Goal: Task Accomplishment & Management: Complete application form

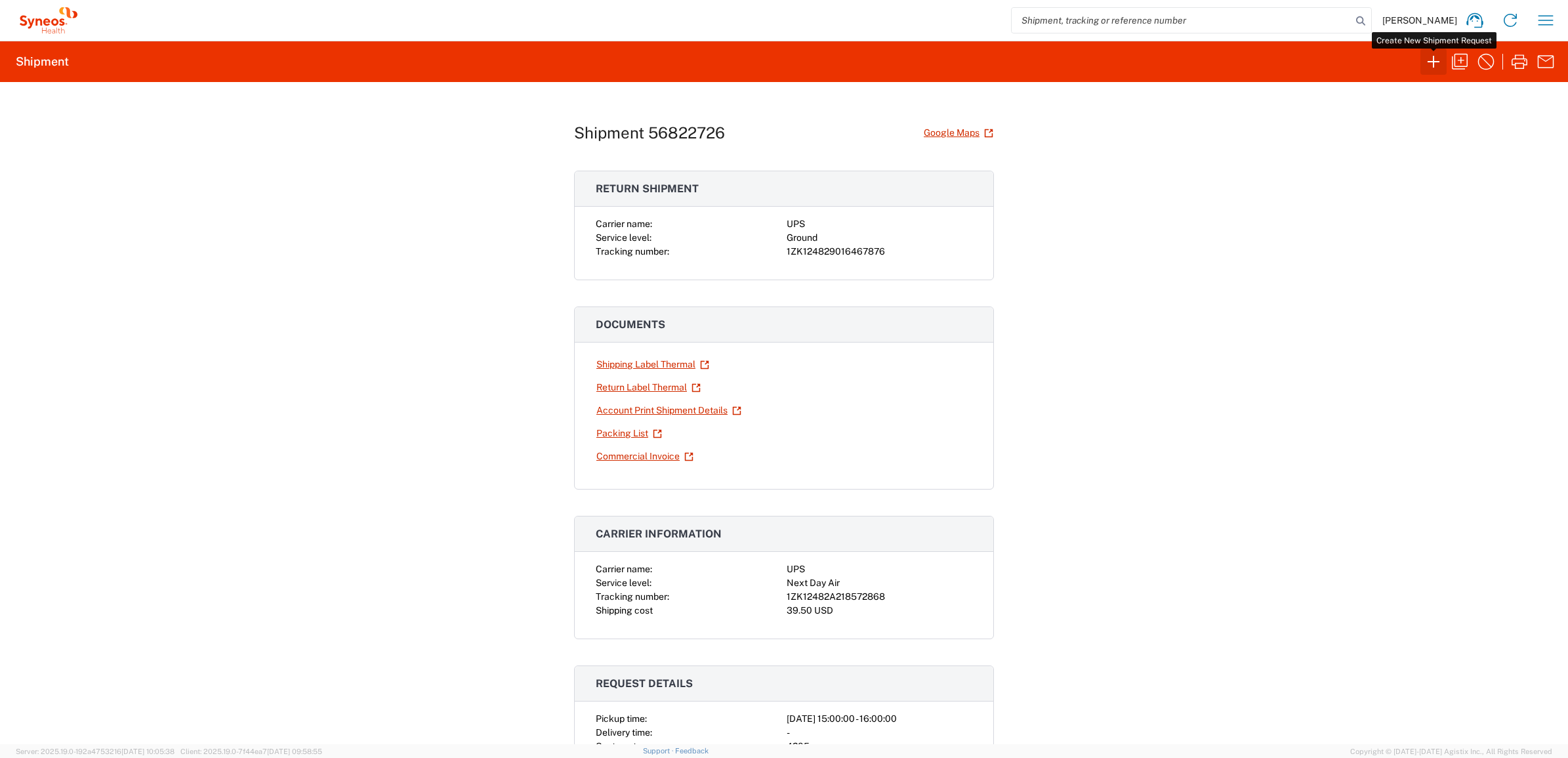
click at [1442, 60] on icon "button" at bounding box center [1433, 61] width 21 height 21
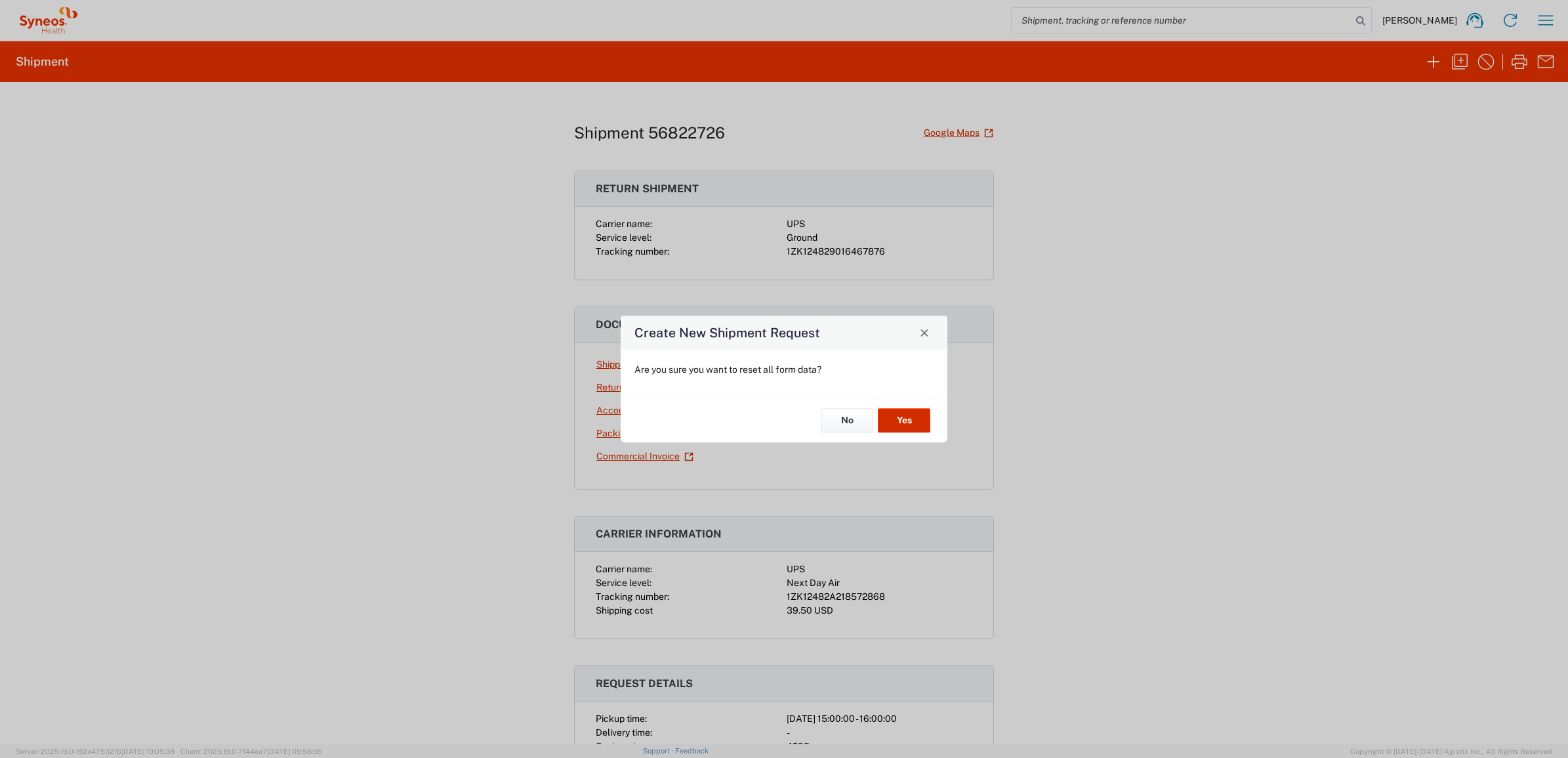
click at [897, 417] on button "Yes" at bounding box center [903, 420] width 53 height 24
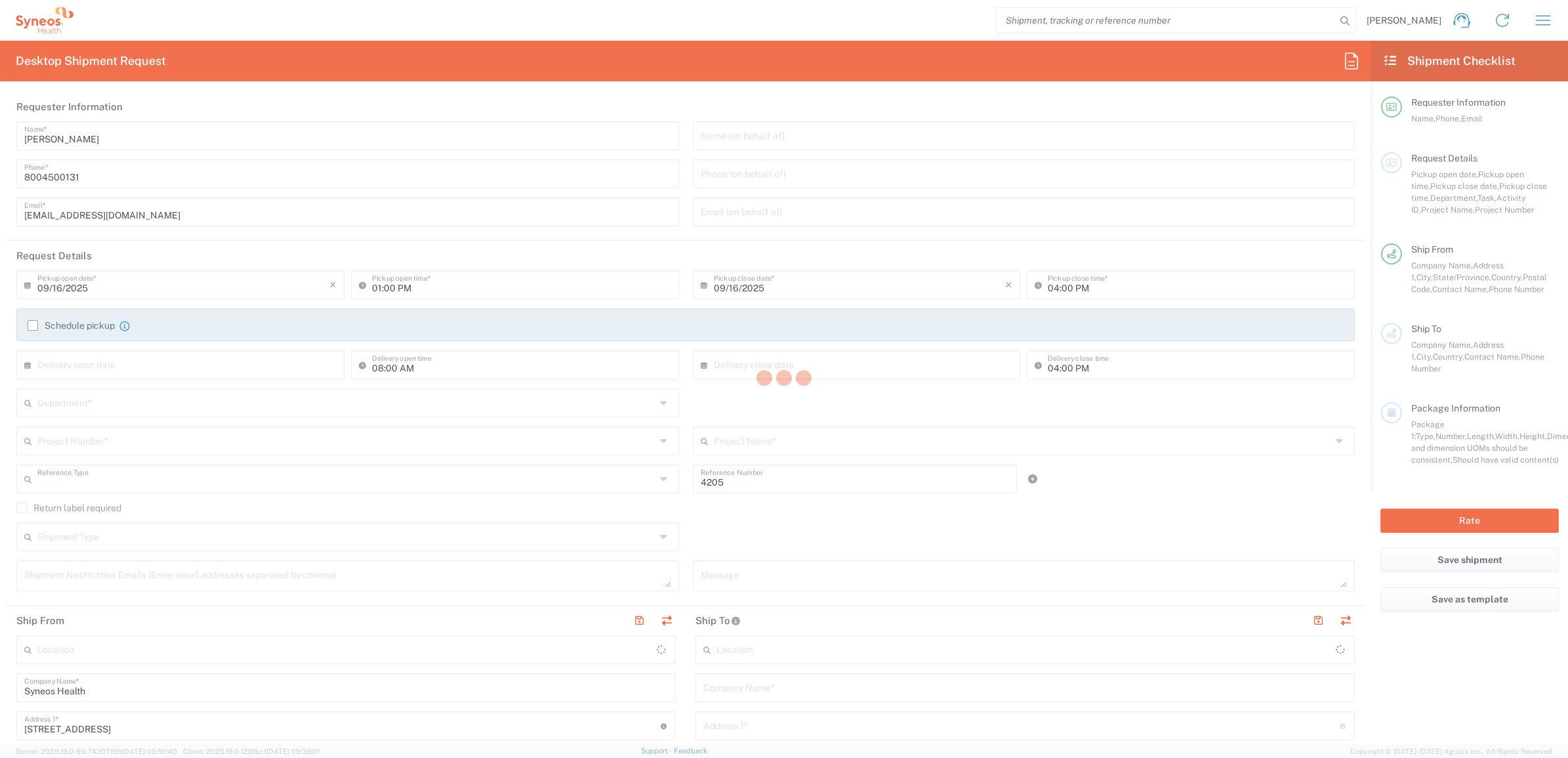
type input "Department"
type input "[US_STATE]"
type input "[GEOGRAPHIC_DATA]"
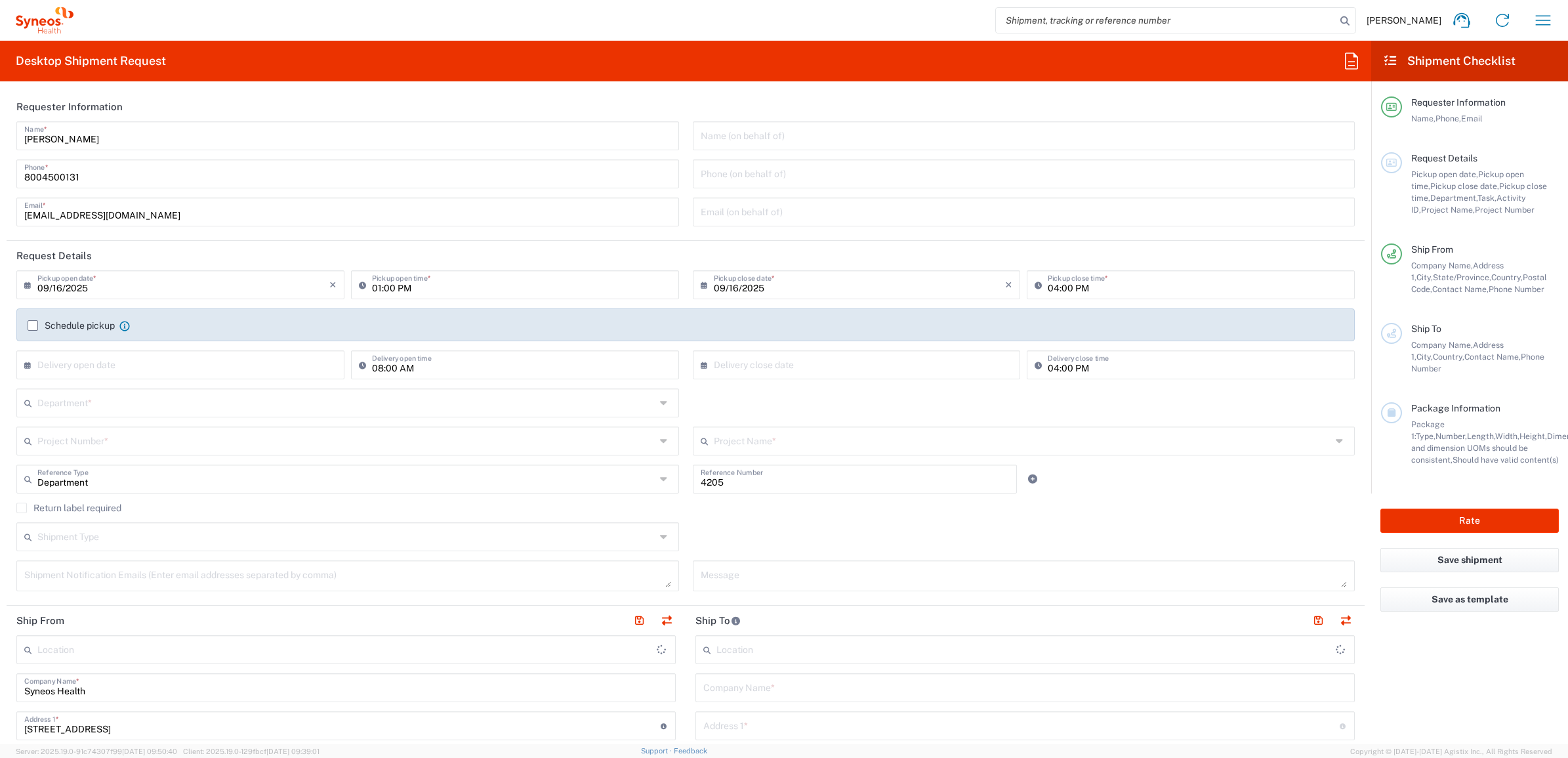
type input "Syneos Health Commercial Servi- [GEOGRAPHIC_DATA] [GEOGRAPHIC_DATA]"
click at [124, 134] on input "[PERSON_NAME]" at bounding box center [348, 135] width 647 height 23
click at [123, 133] on input "[PERSON_NAME]" at bounding box center [348, 135] width 647 height 23
type input "Syneos Deployments"
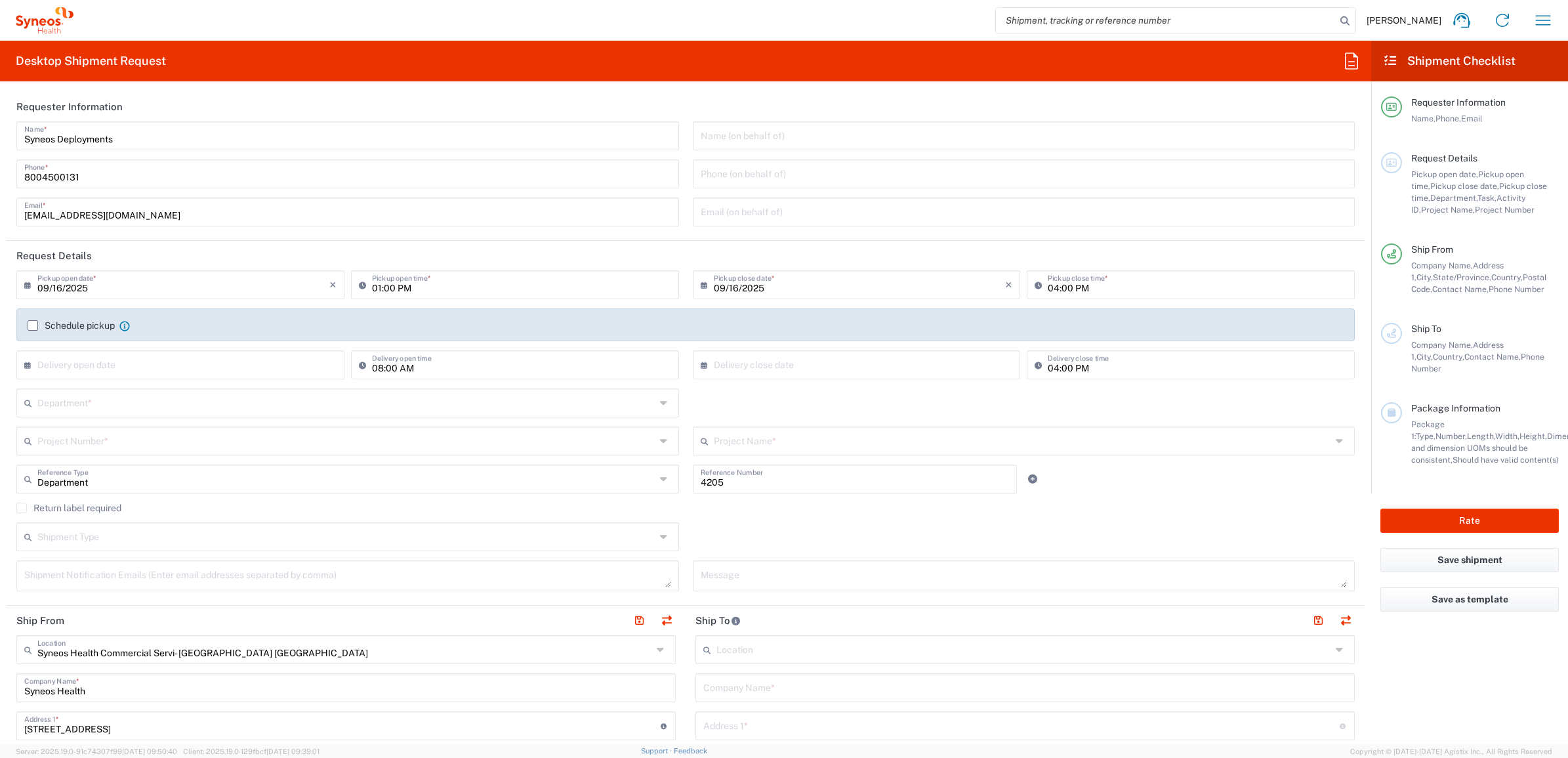
click at [145, 103] on header "Requester Information" at bounding box center [686, 106] width 1358 height 29
drag, startPoint x: 131, startPoint y: 138, endPoint x: 143, endPoint y: 146, distance: 14.4
click at [23, 149] on div "Syneos Deployments Name *" at bounding box center [348, 136] width 662 height 29
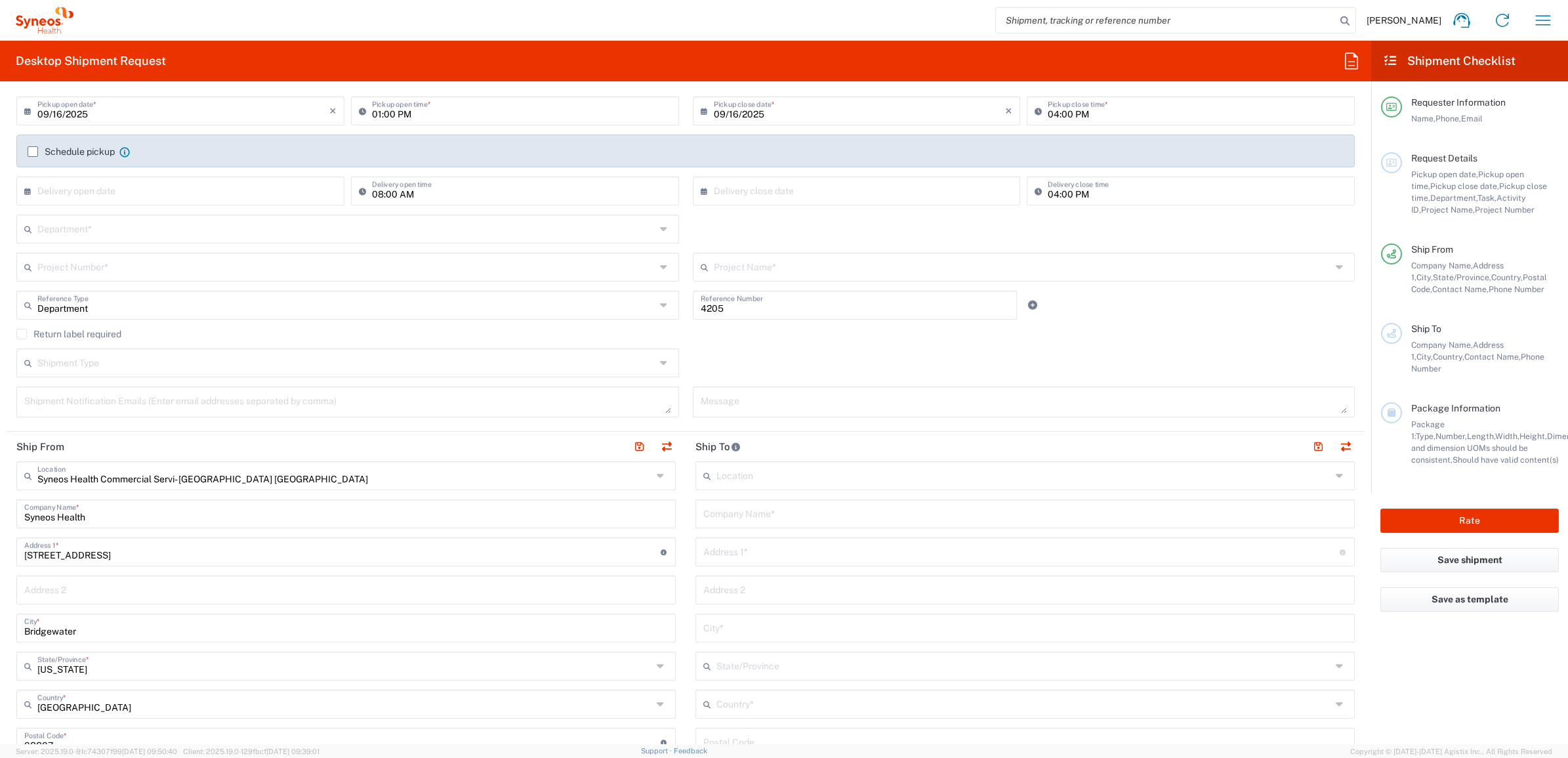
scroll to position [410, 0]
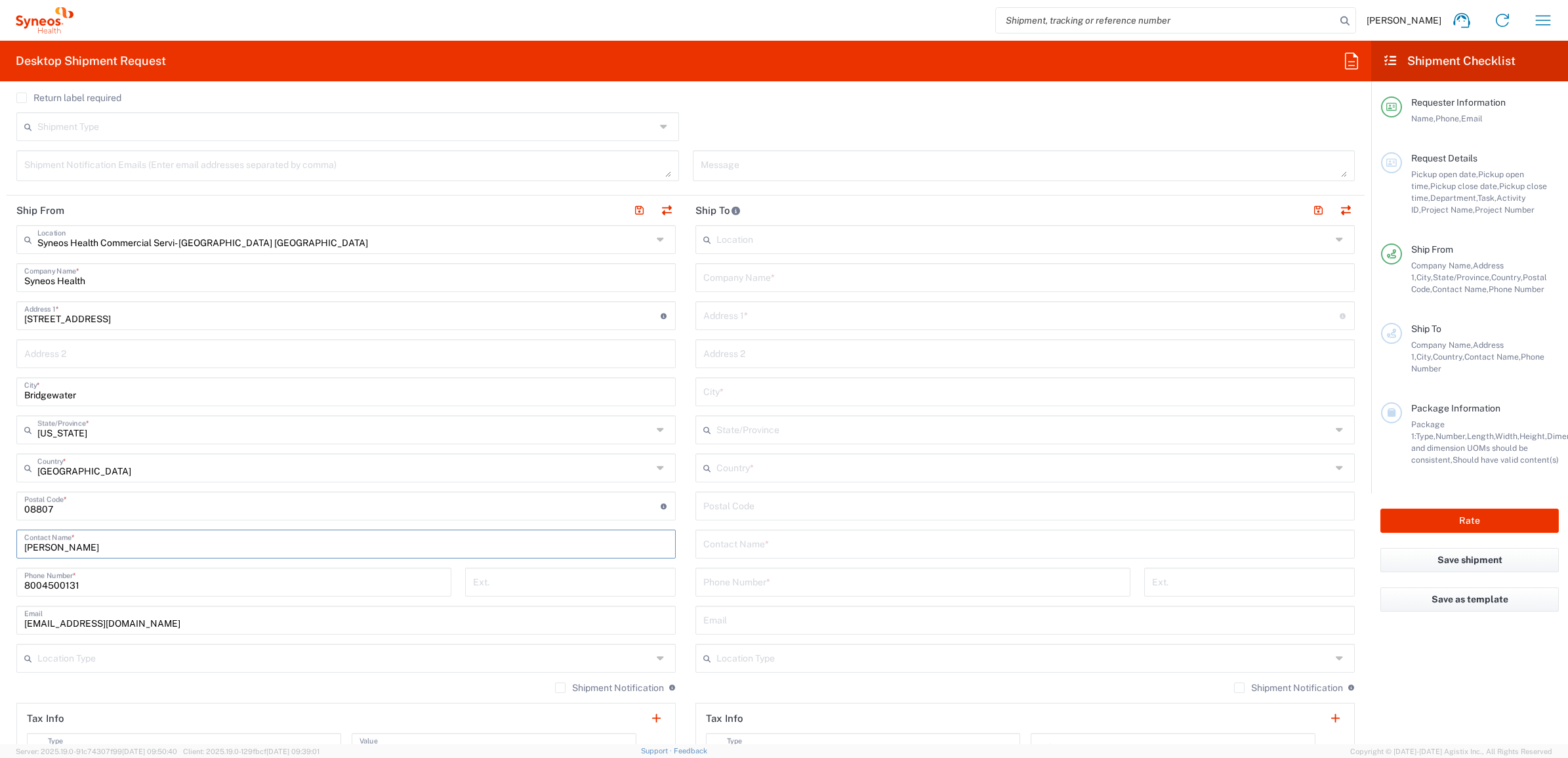
drag, startPoint x: 118, startPoint y: 543, endPoint x: -35, endPoint y: 545, distance: 153.0
click at [0, 545] on html "[PERSON_NAME] Home Shipment estimator Shipment tracking Desktop shipment reques…" at bounding box center [784, 379] width 1568 height 758
paste input "Syneos Deployments"
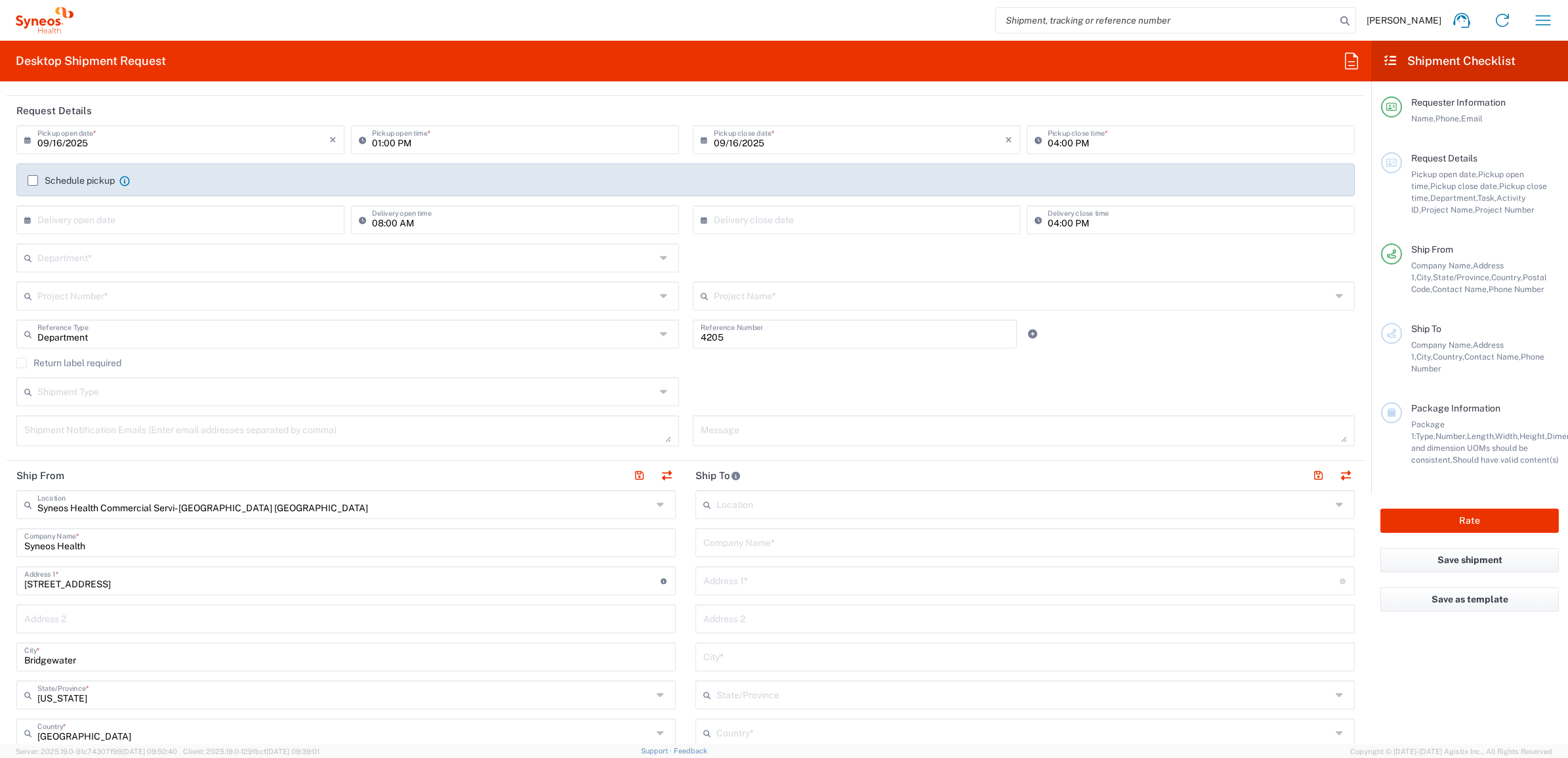
scroll to position [164, 0]
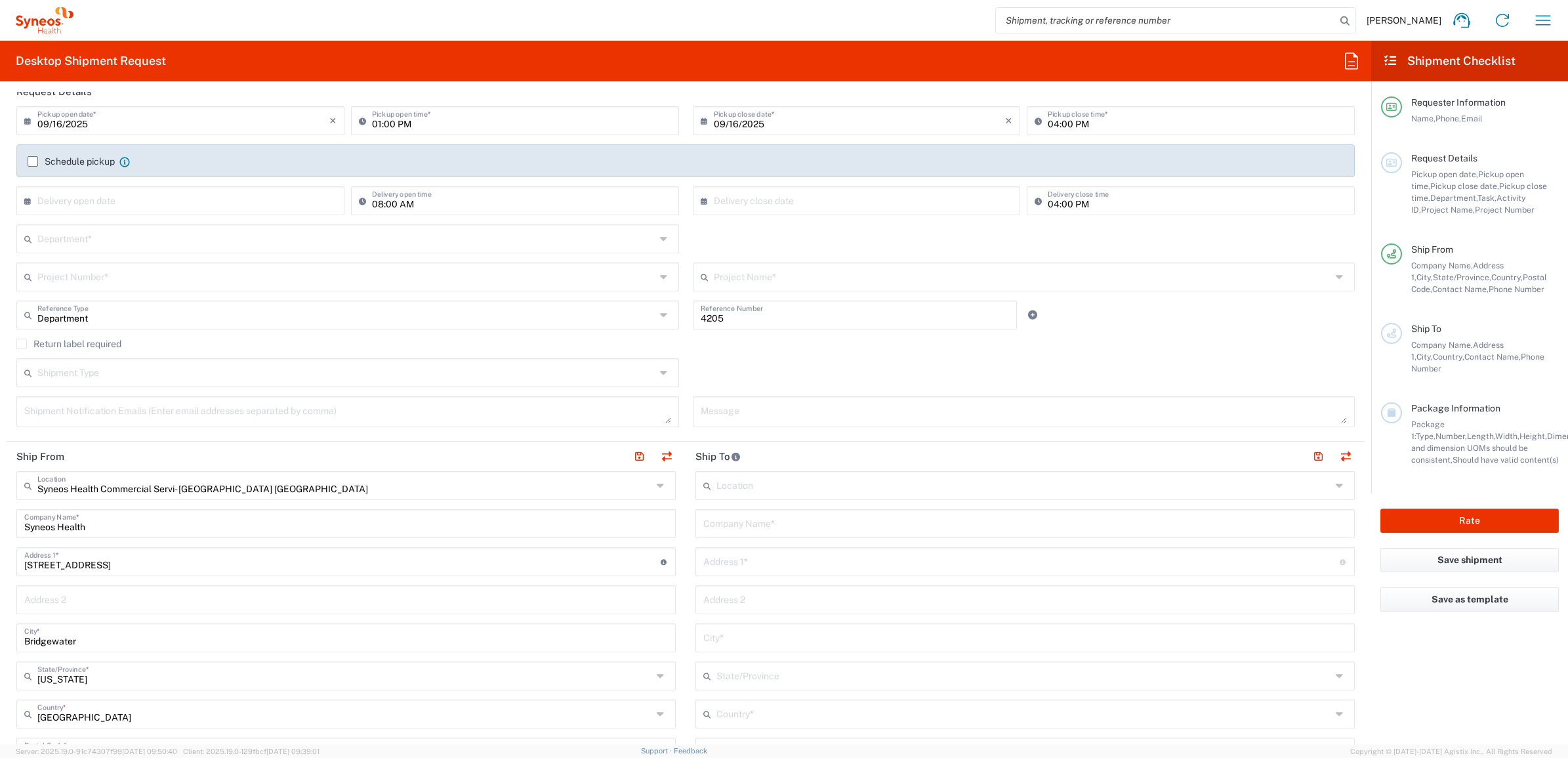
type input "Syneos Deployments"
click at [749, 529] on input "text" at bounding box center [1025, 523] width 644 height 23
paste input "[PERSON_NAME]"
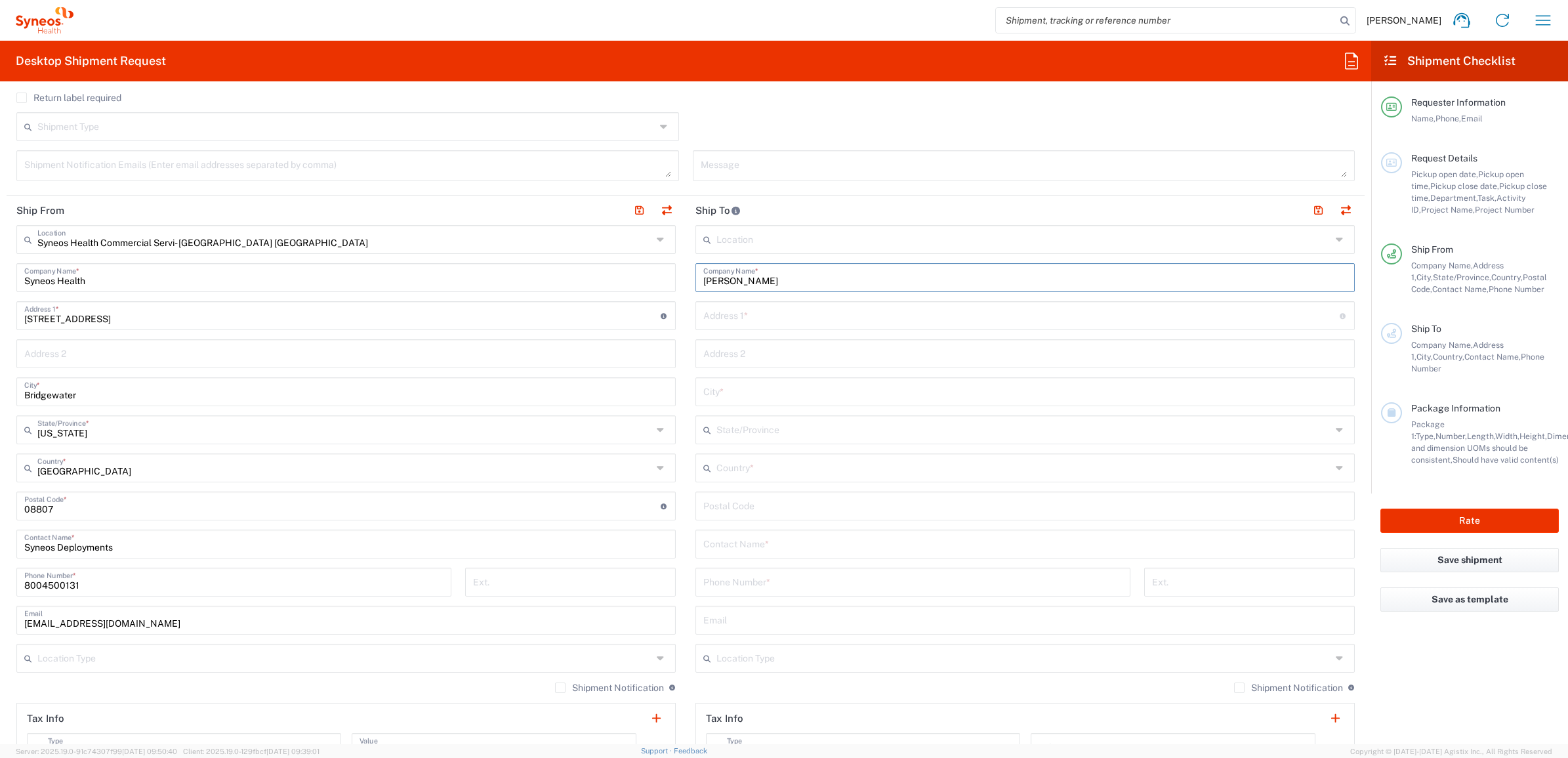
type input "[PERSON_NAME]"
click at [733, 549] on input "text" at bounding box center [1025, 543] width 644 height 23
paste input "[PERSON_NAME]"
type input "[PERSON_NAME]"
click at [778, 326] on input "text" at bounding box center [1021, 314] width 636 height 23
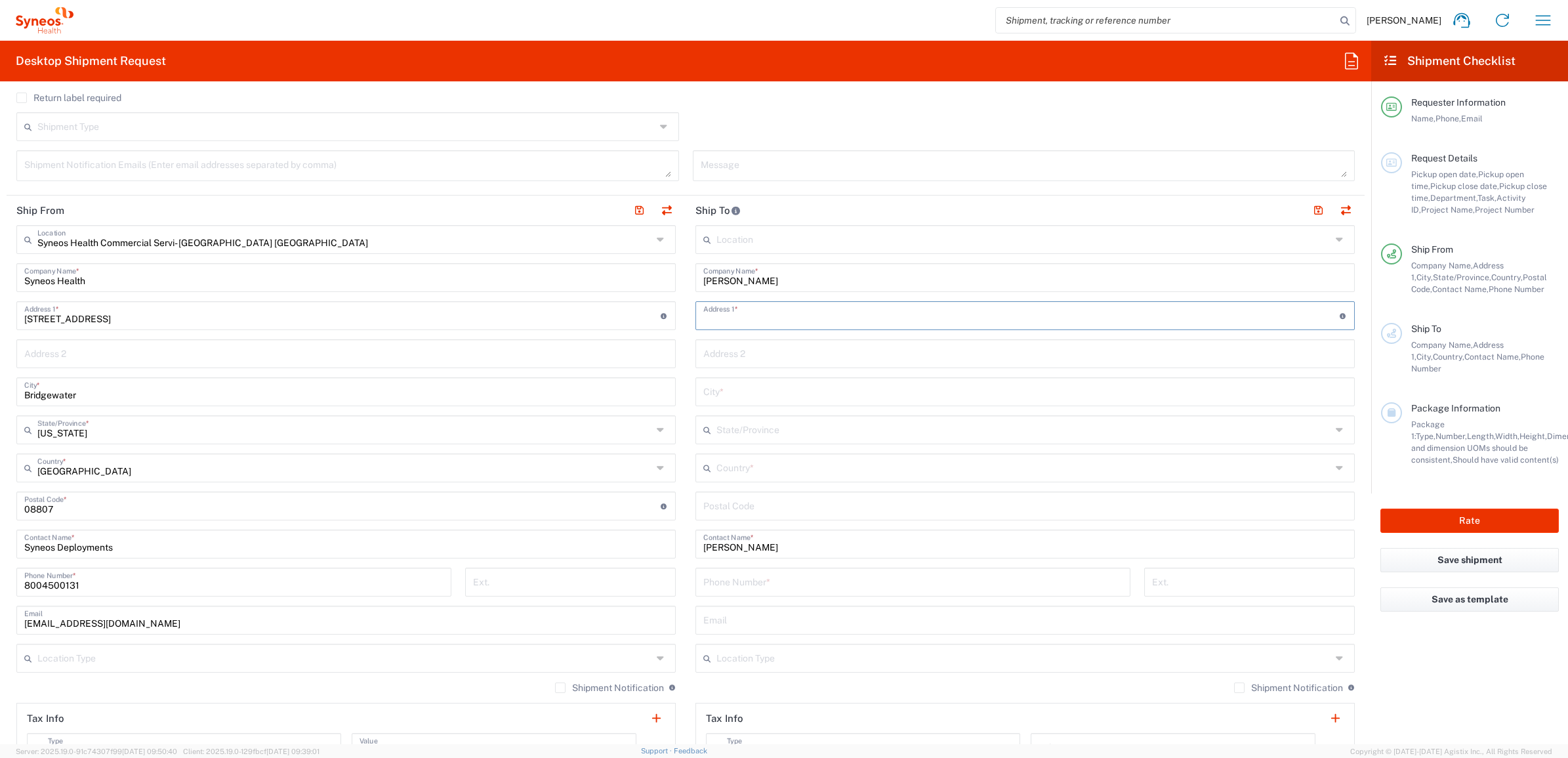
paste input "1209 Urban Dr"
type input "1209 Urban Dr"
click at [761, 514] on input "undefined" at bounding box center [1025, 505] width 644 height 23
paste input "75115"
type input "75115"
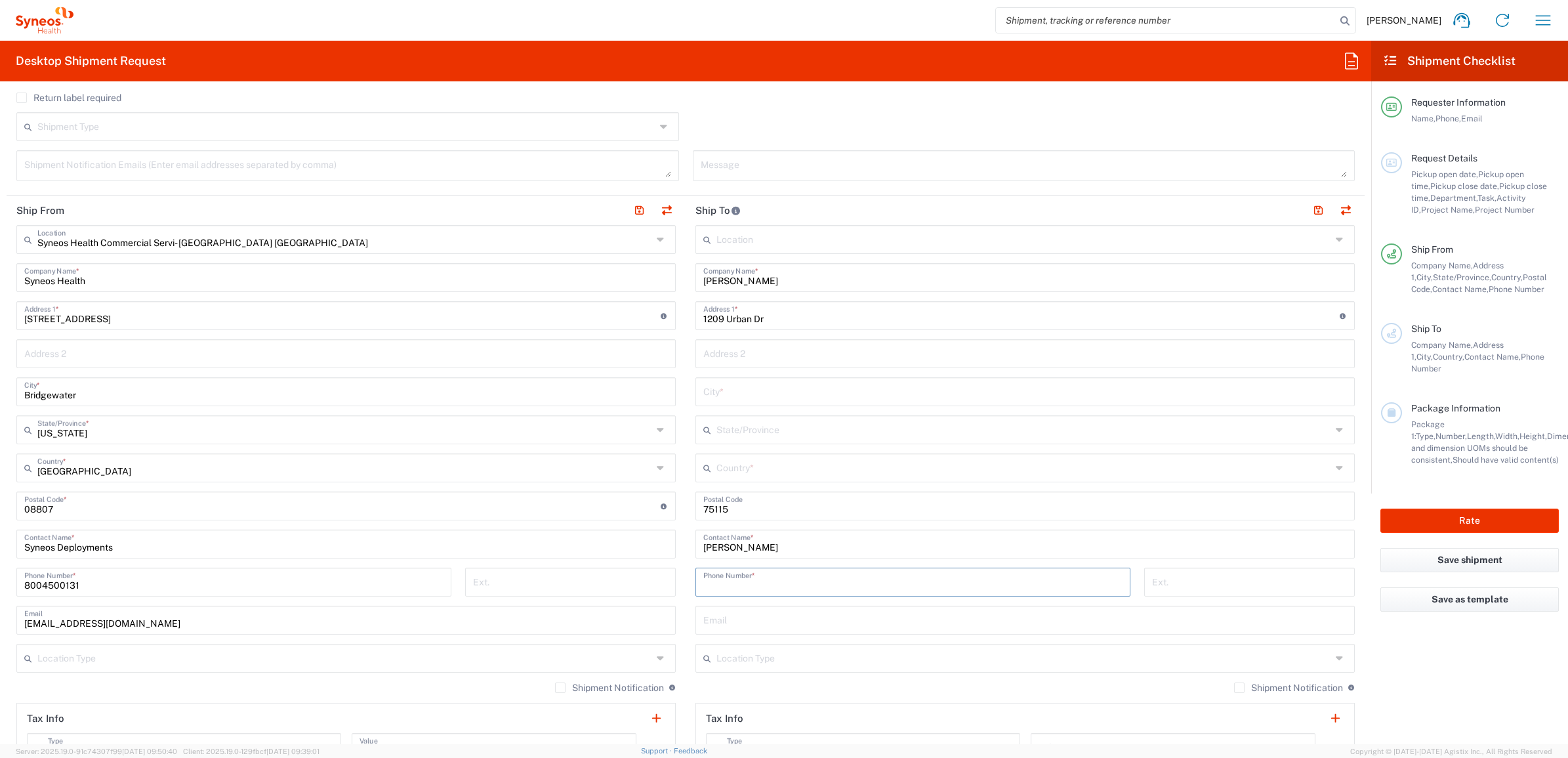
click at [766, 574] on input "tel" at bounding box center [912, 581] width 420 height 23
paste input "[PHONE_NUMBER]"
type input "[PHONE_NUMBER]"
click at [739, 460] on input "text" at bounding box center [1023, 467] width 615 height 23
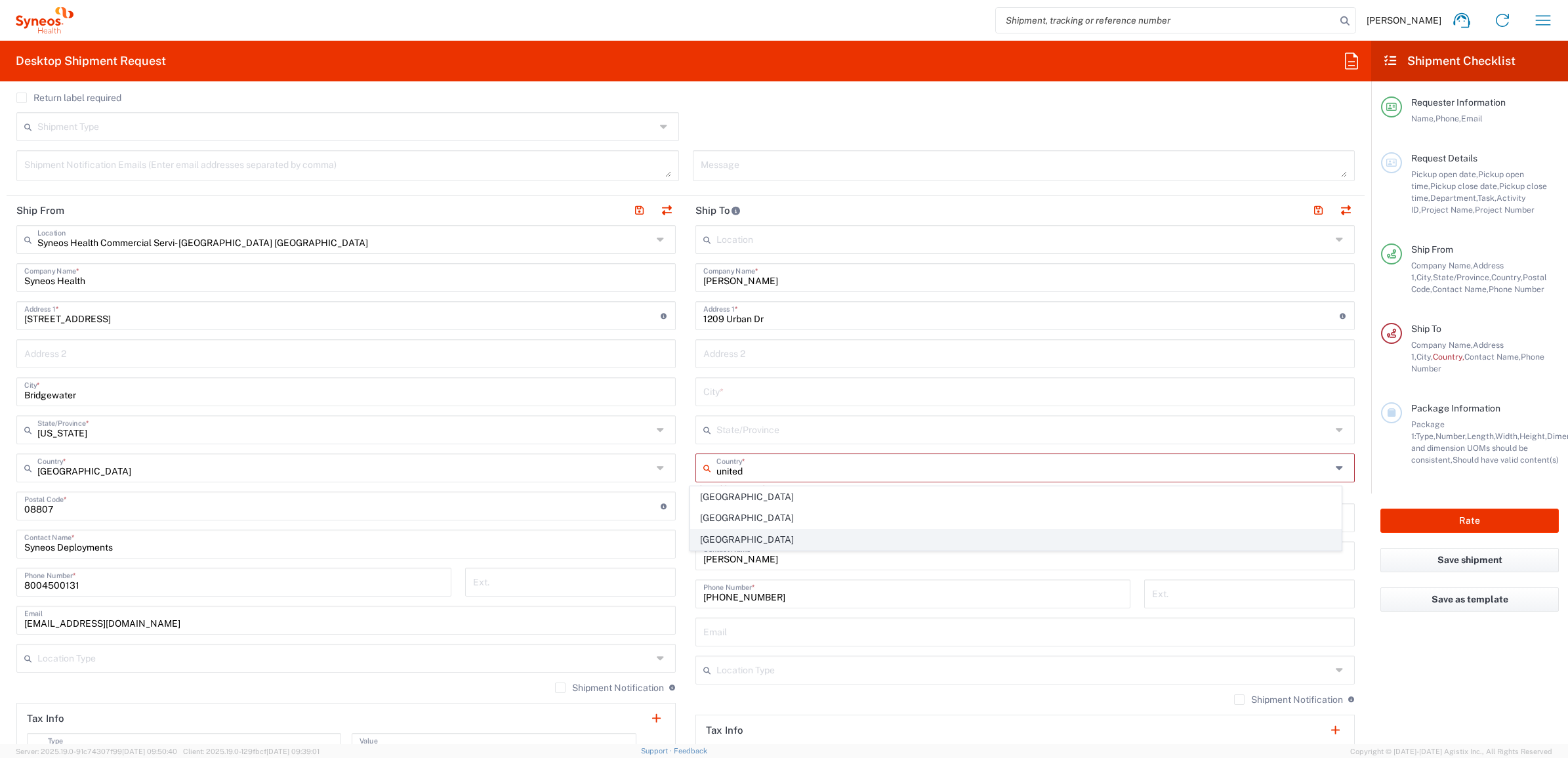
click at [728, 536] on span "[GEOGRAPHIC_DATA]" at bounding box center [1016, 540] width 651 height 20
type input "[GEOGRAPHIC_DATA]"
click at [730, 509] on input "undefined" at bounding box center [1021, 505] width 636 height 23
type input "75115"
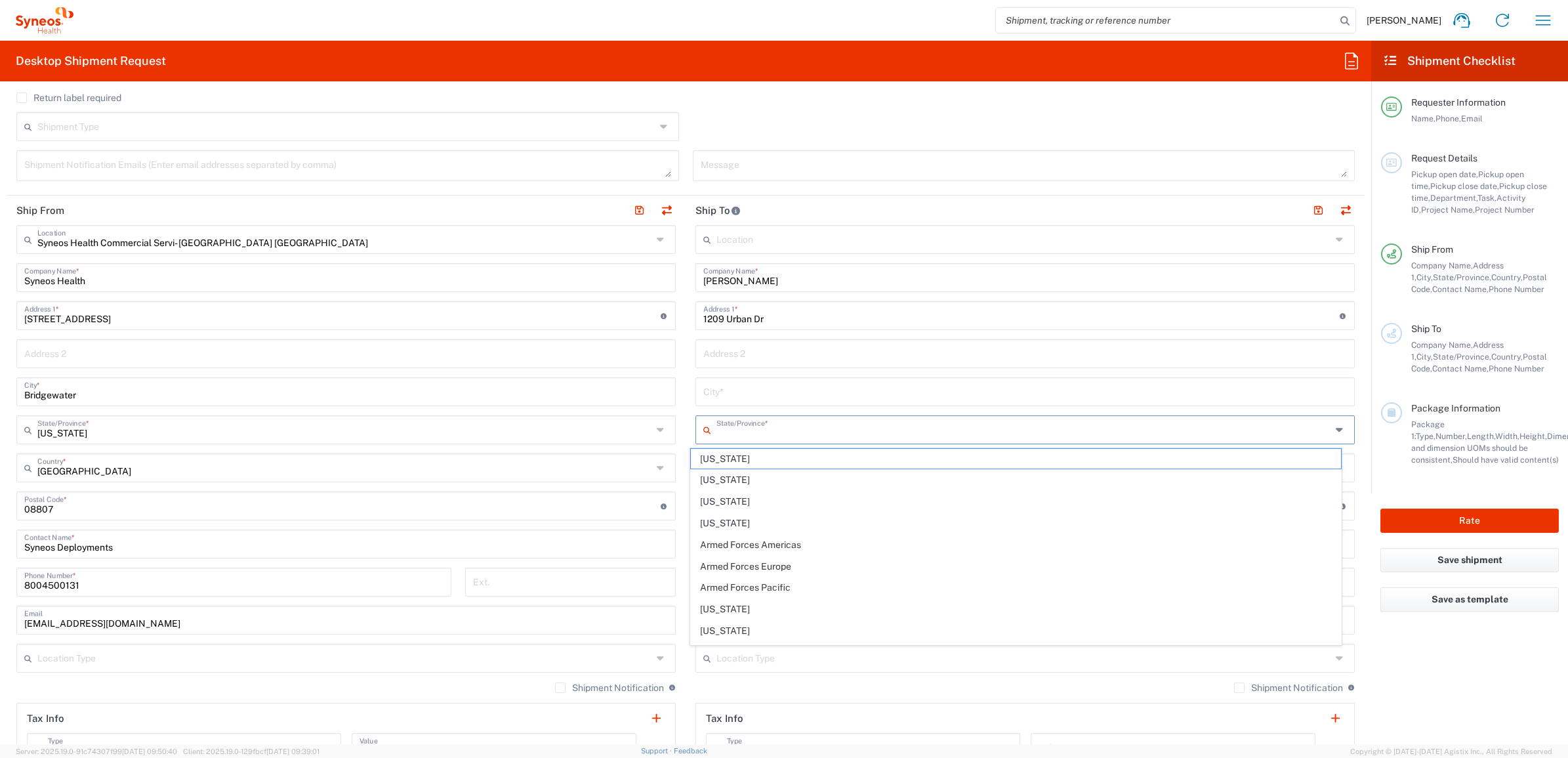
click at [736, 431] on input "text" at bounding box center [1023, 429] width 615 height 23
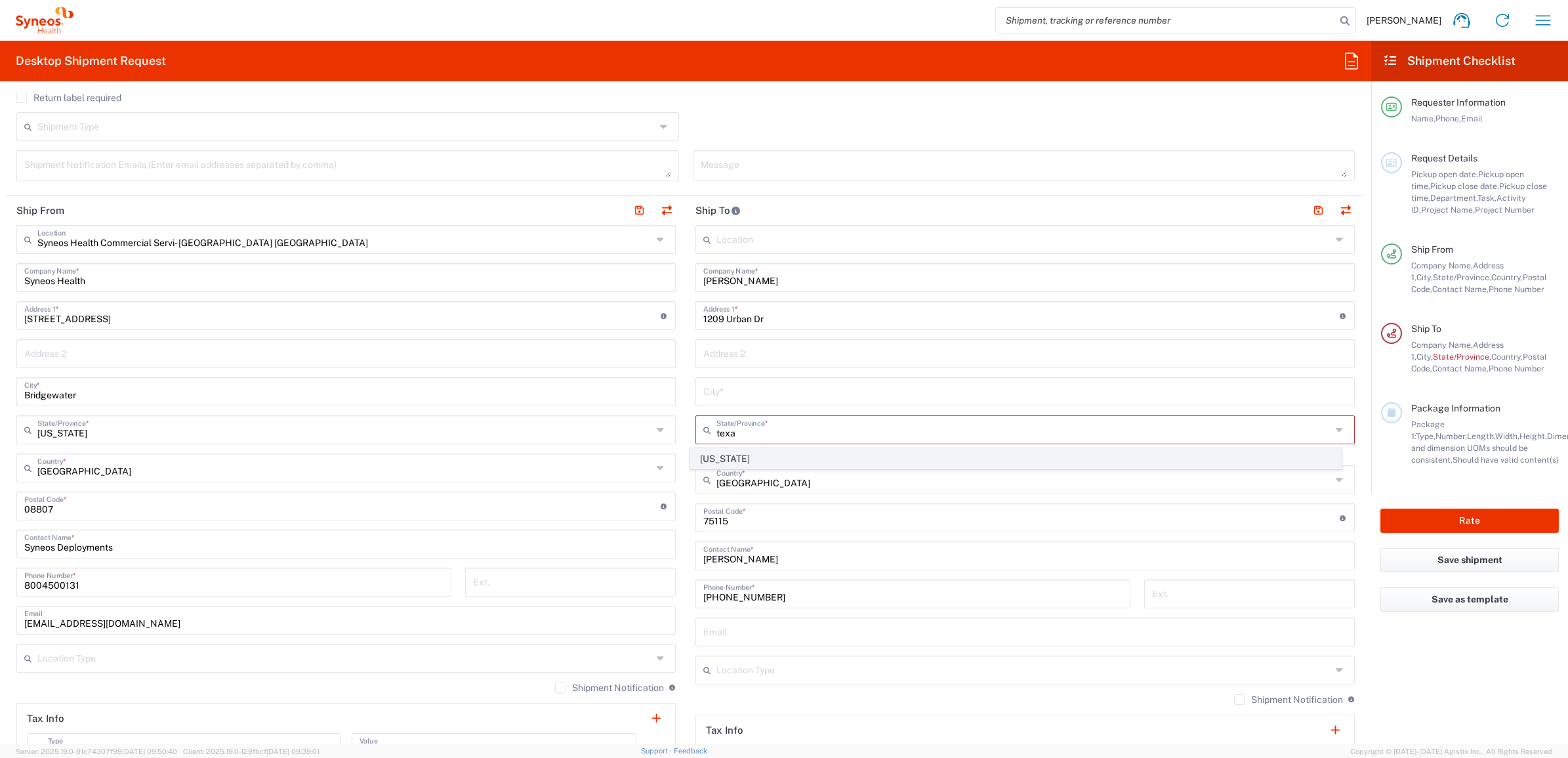
click at [730, 454] on span "[US_STATE]" at bounding box center [1016, 459] width 651 height 20
type input "[US_STATE]"
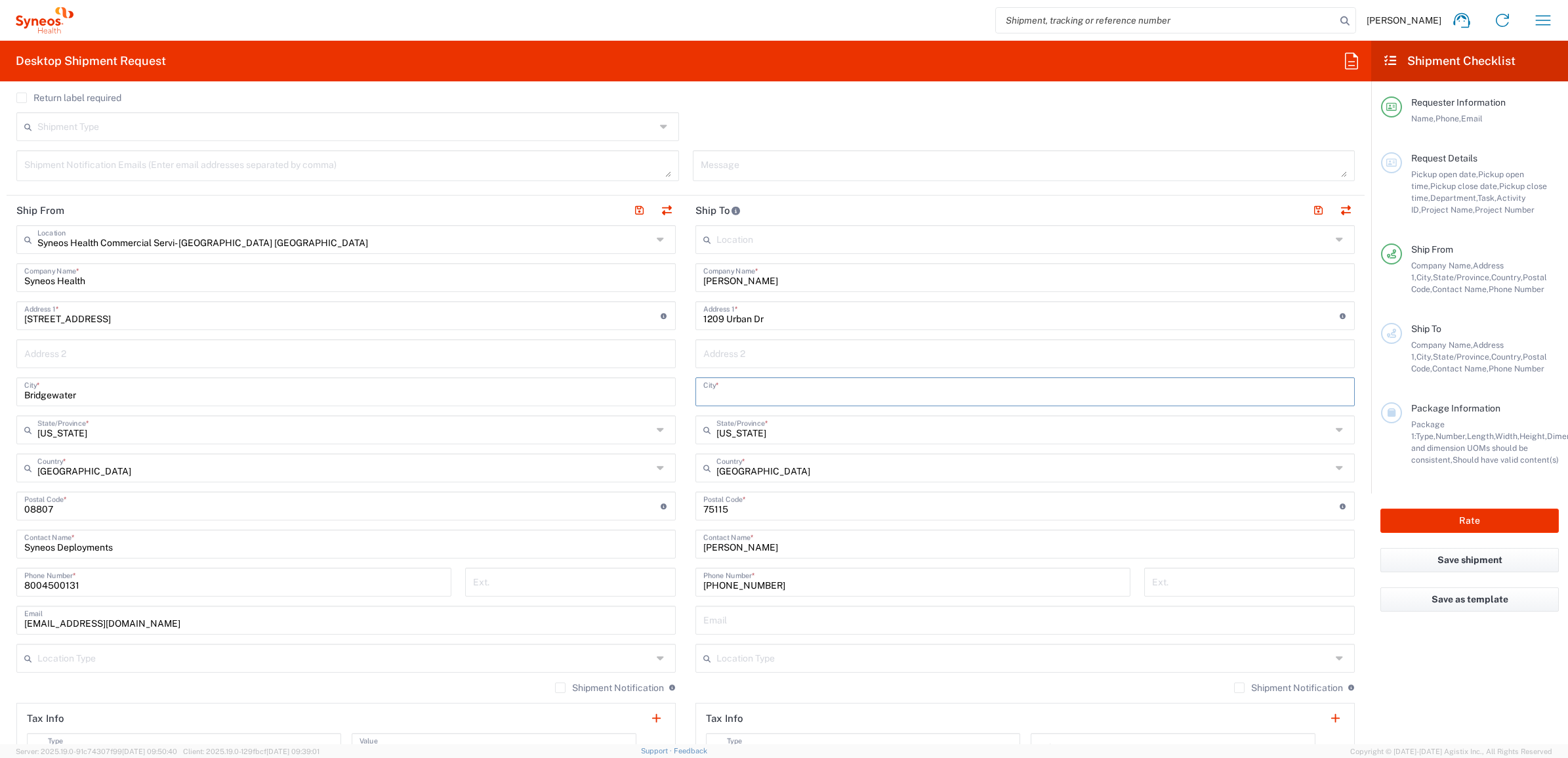
click at [704, 387] on input "text" at bounding box center [1025, 391] width 644 height 23
paste input "Desoto"
type input "Desoto"
click at [686, 372] on main "Location [PERSON_NAME] LLC-[GEOGRAPHIC_DATA] [GEOGRAPHIC_DATA] [GEOGRAPHIC_DATA…" at bounding box center [1025, 500] width 679 height 551
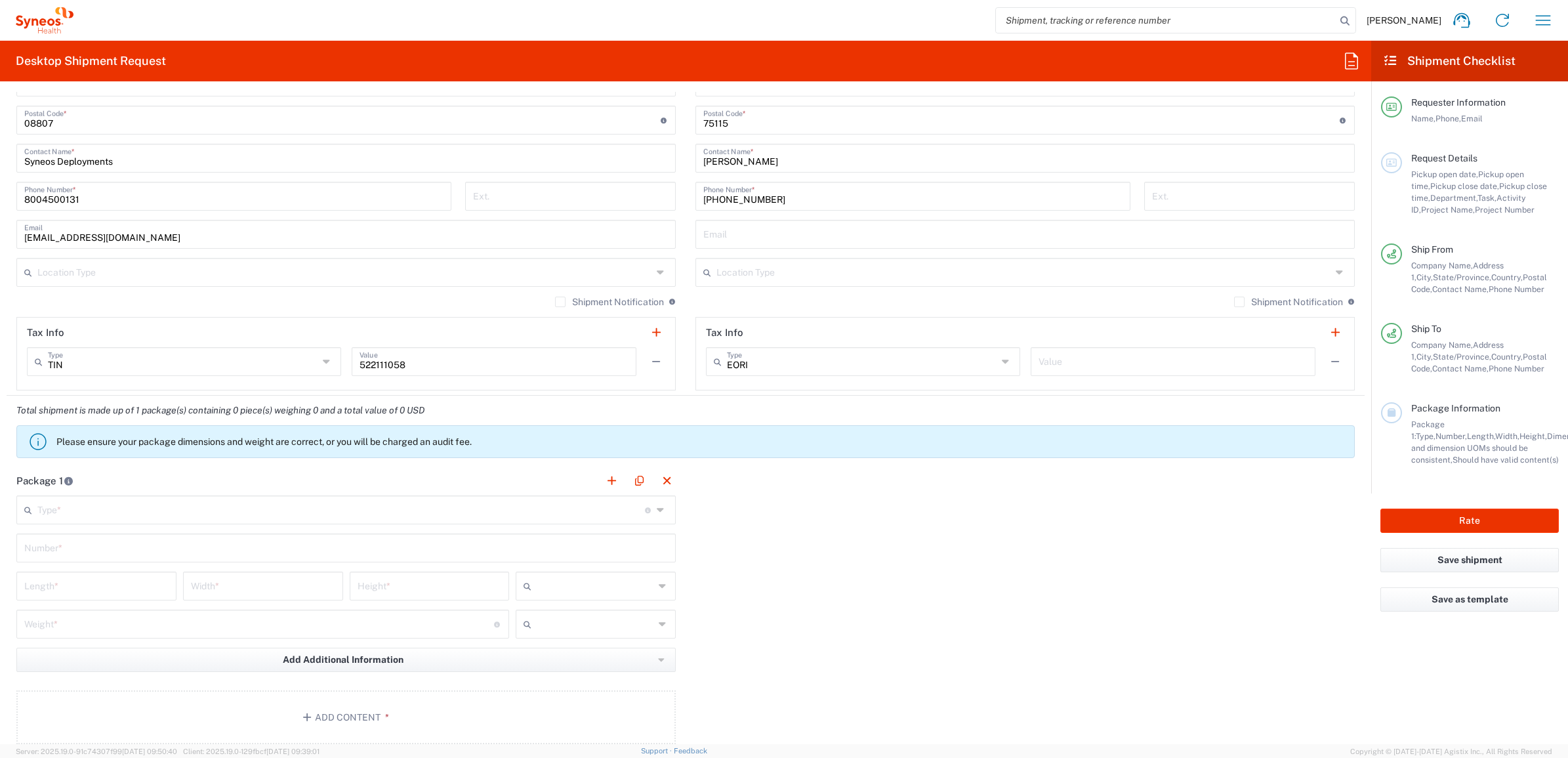
scroll to position [820, 0]
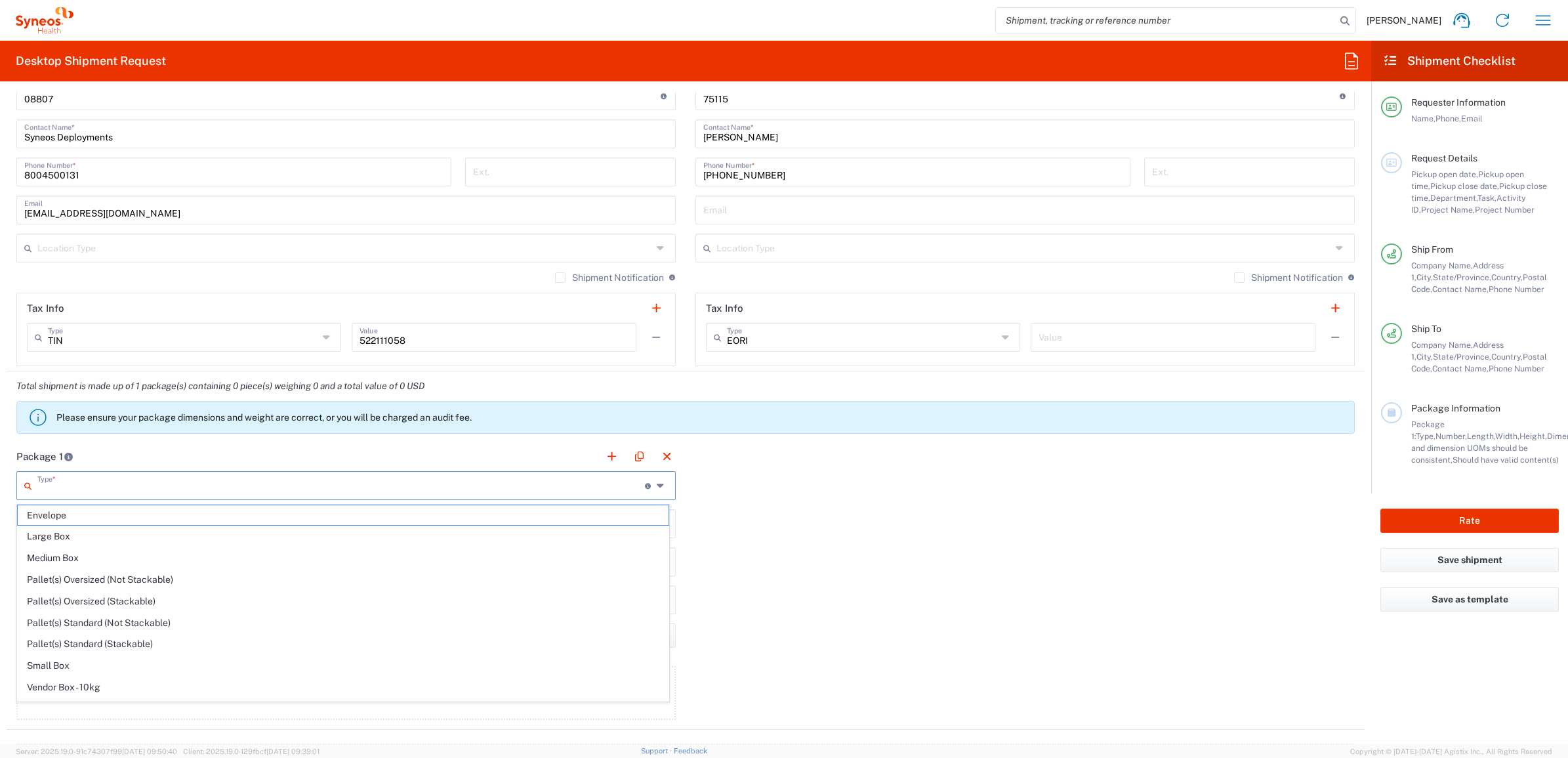
click at [91, 485] on input "text" at bounding box center [341, 484] width 607 height 23
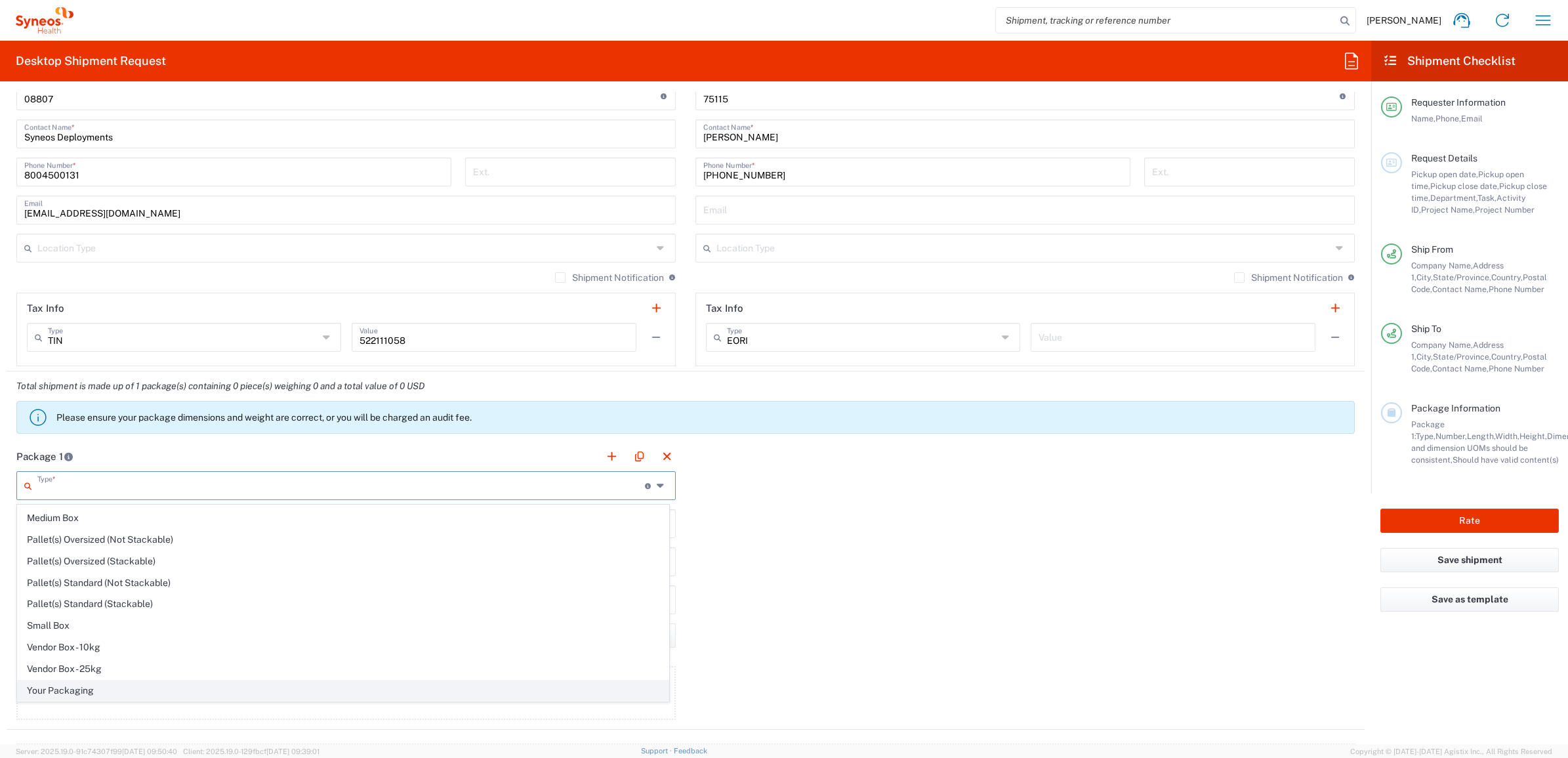
click at [78, 683] on span "Your Packaging" at bounding box center [343, 690] width 651 height 20
type input "Your Packaging"
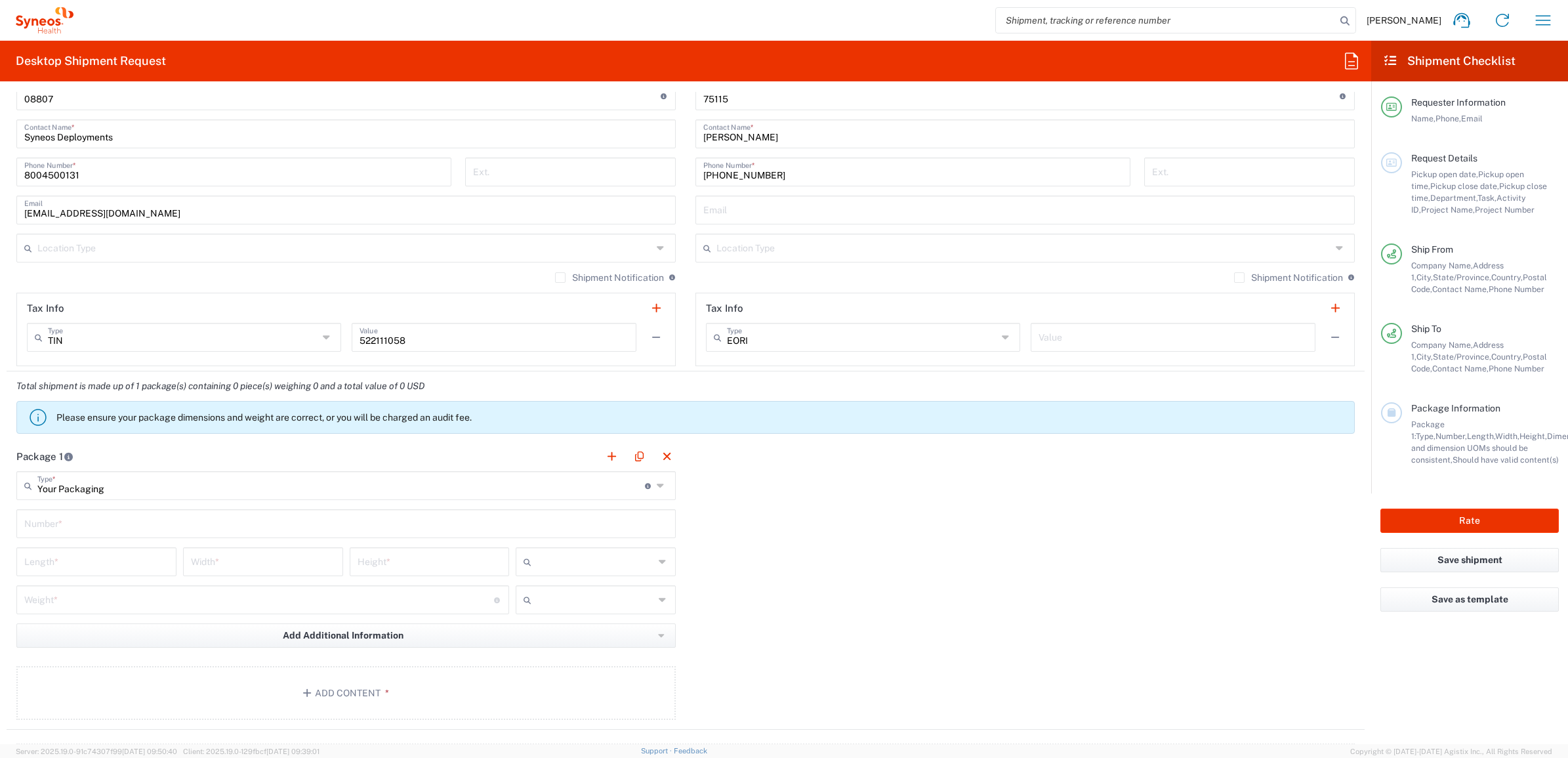
click at [100, 525] on input "text" at bounding box center [346, 523] width 644 height 23
type input "1"
drag, startPoint x: 106, startPoint y: 576, endPoint x: 115, endPoint y: 545, distance: 32.3
click at [107, 576] on div "Length *" at bounding box center [97, 561] width 160 height 29
click at [115, 545] on main "Your Packaging Type * Material used to package goods Envelope Large Box Medium …" at bounding box center [346, 598] width 679 height 254
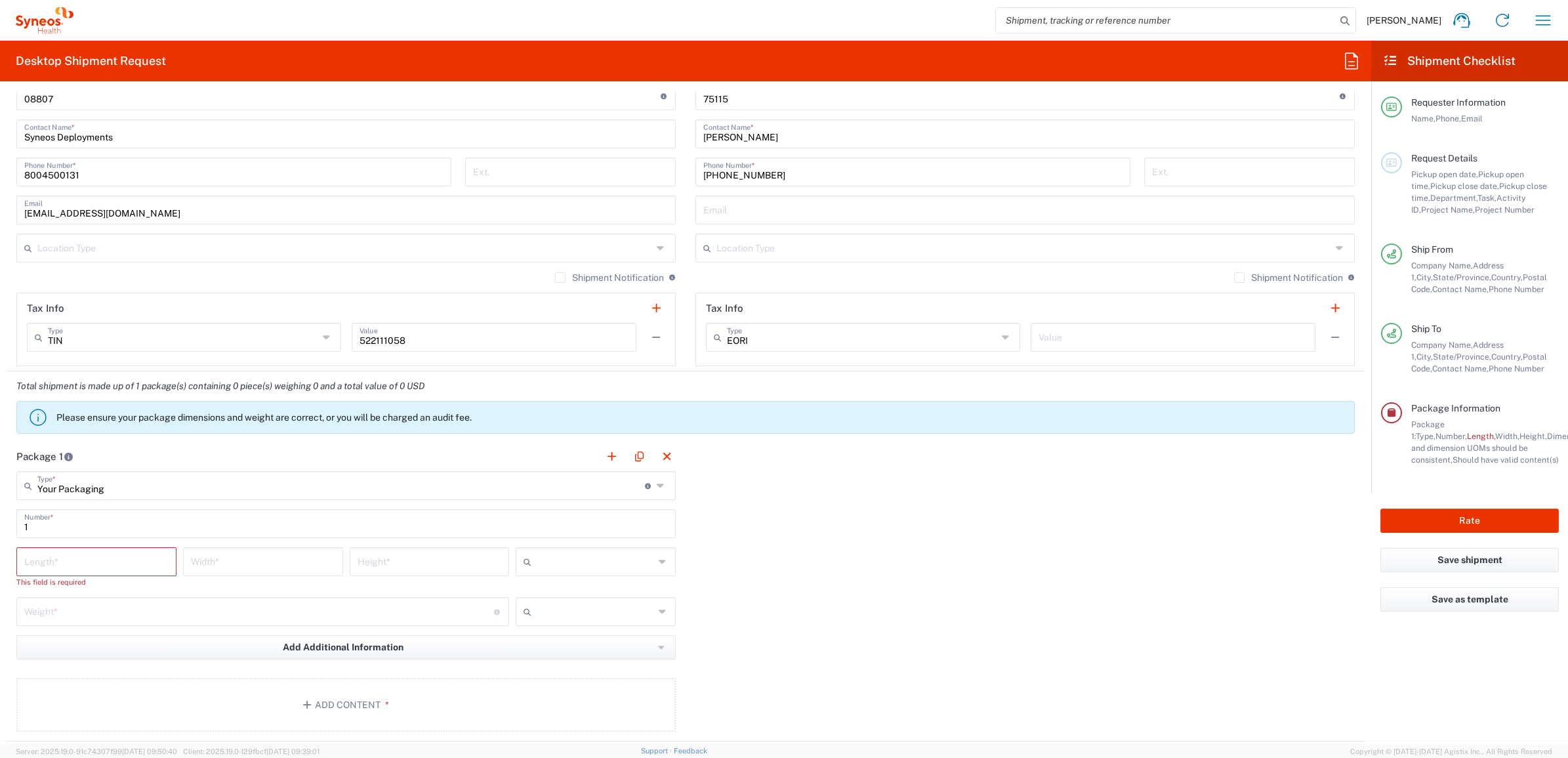
click at [109, 555] on input "number" at bounding box center [96, 560] width 144 height 23
type input "2"
type input "15"
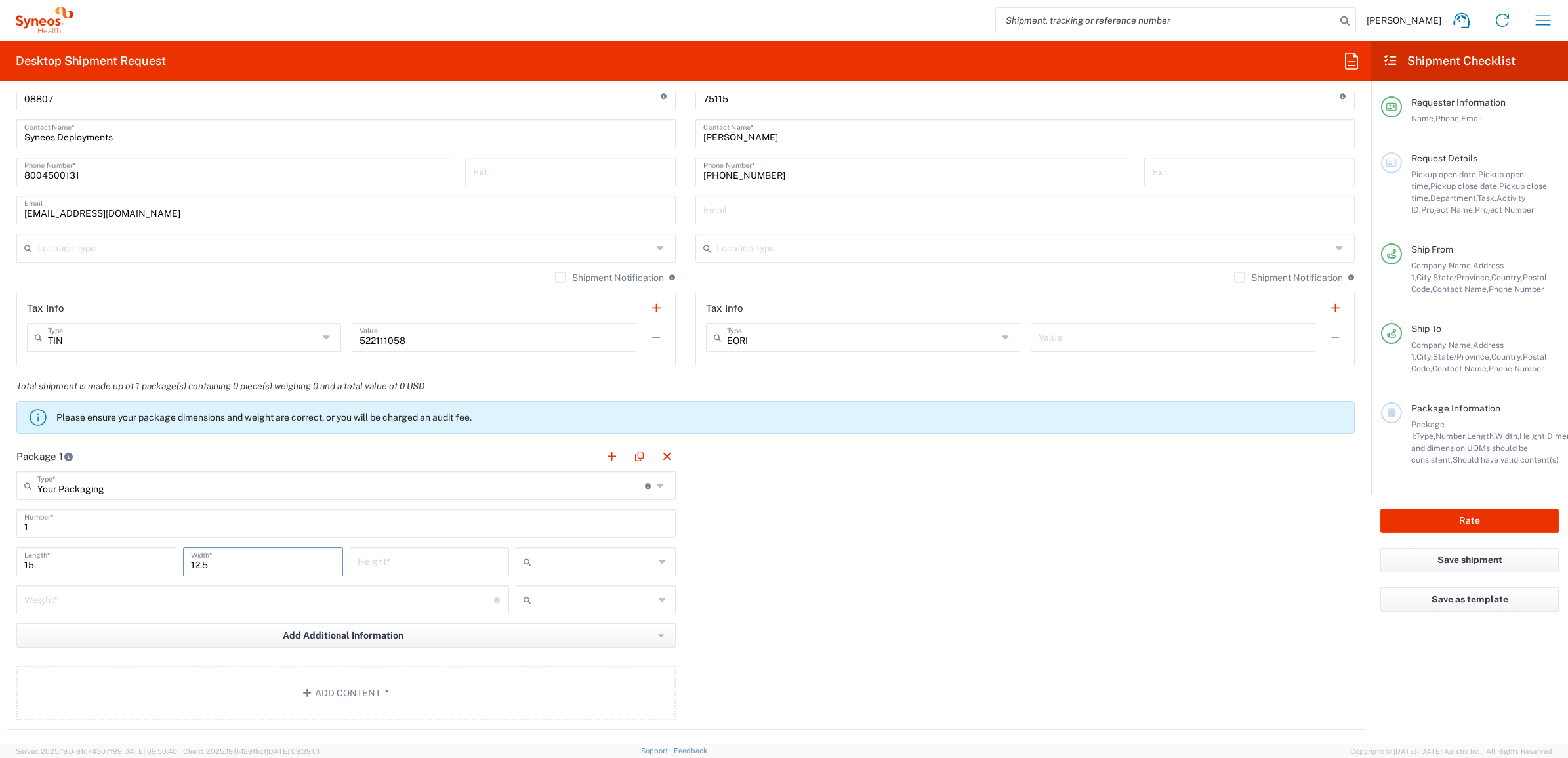
type input "12.5"
type input "1"
click at [635, 570] on input "text" at bounding box center [595, 561] width 118 height 21
click at [582, 637] on span "in" at bounding box center [590, 634] width 155 height 20
type input "in"
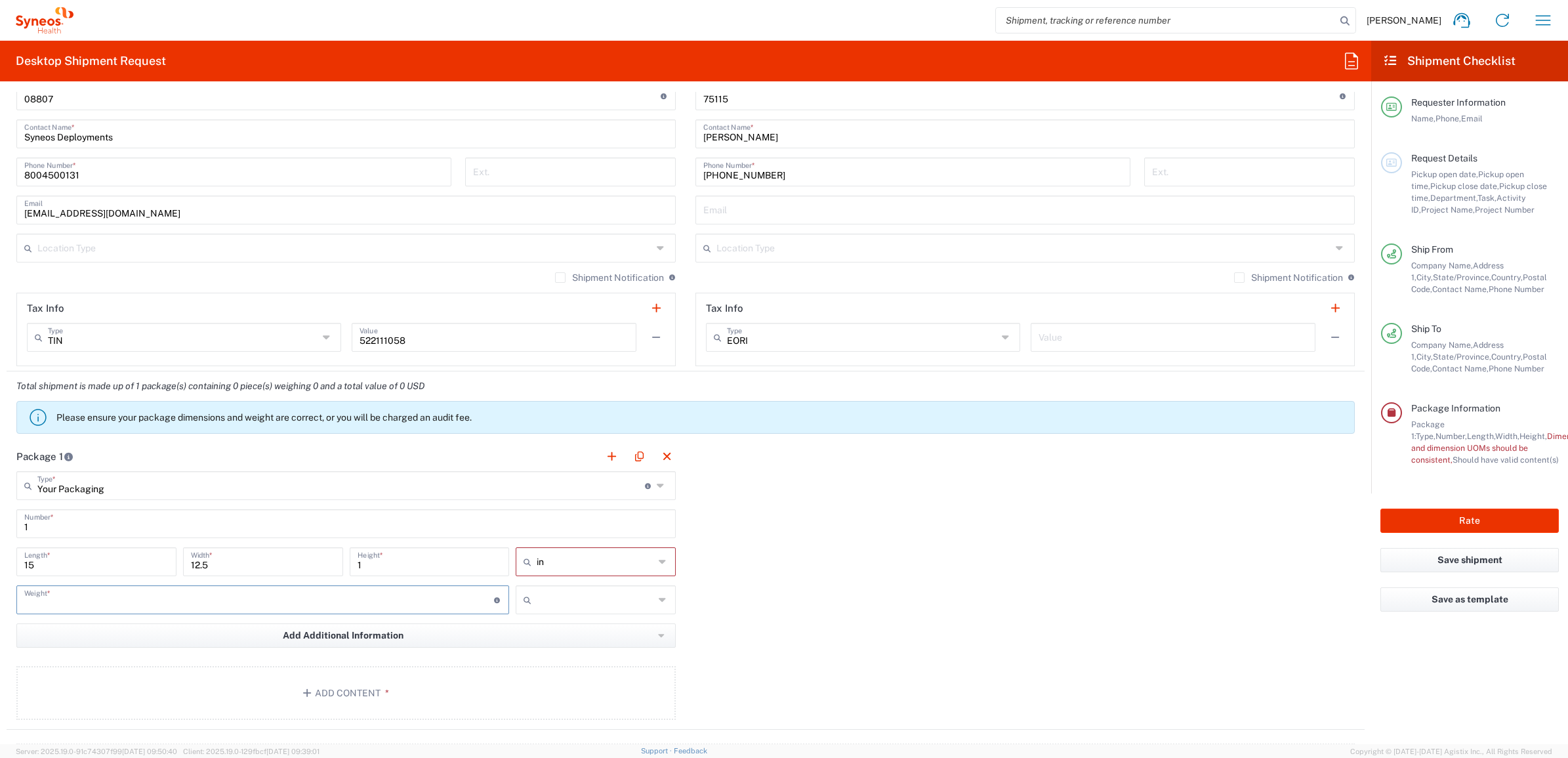
click at [312, 602] on input "number" at bounding box center [259, 599] width 470 height 23
click at [30, 601] on input "10" at bounding box center [259, 599] width 470 height 23
type input "5"
click at [606, 597] on input "text" at bounding box center [595, 599] width 118 height 21
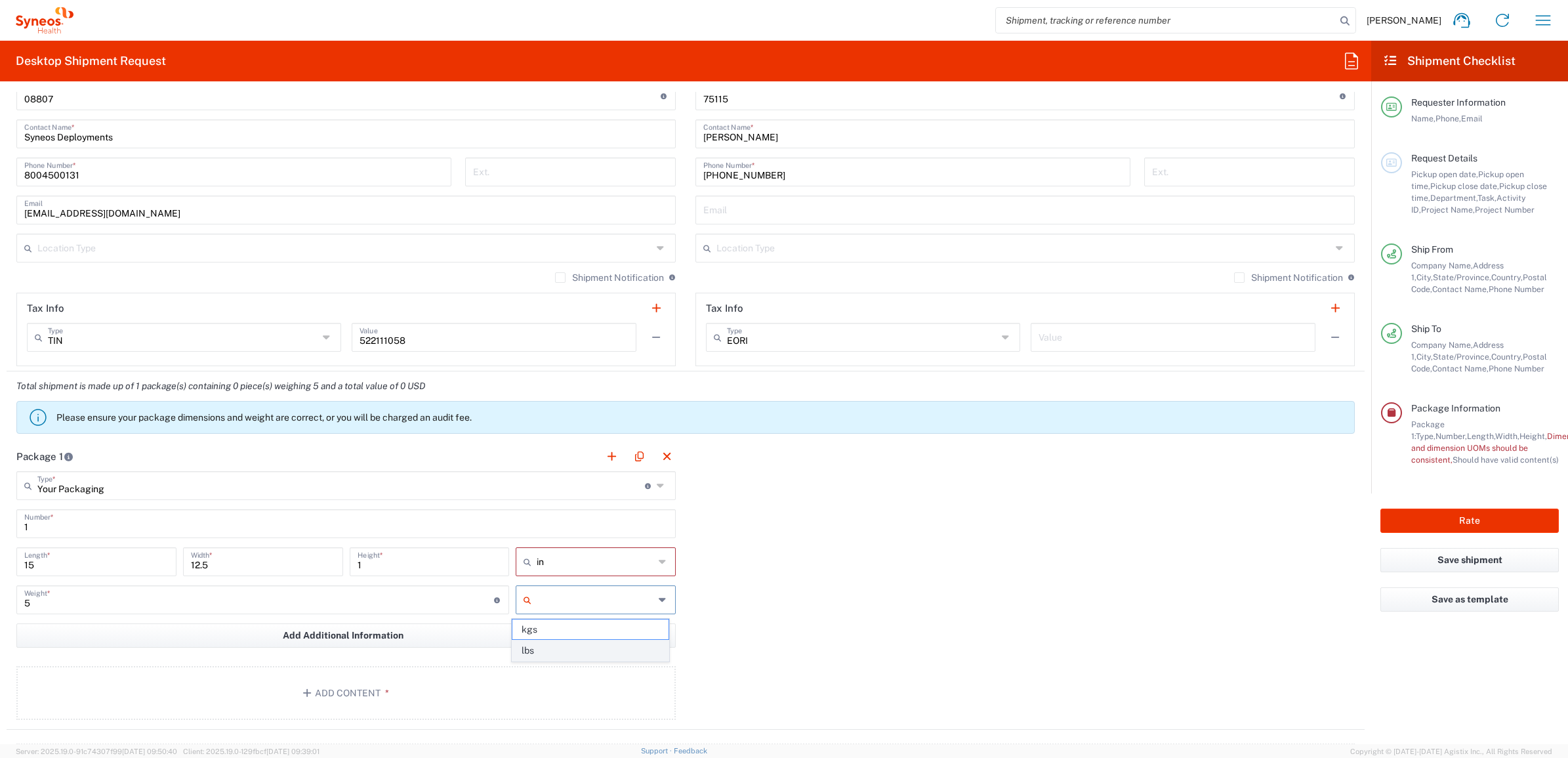
click at [591, 653] on span "lbs" at bounding box center [590, 650] width 155 height 20
type input "lbs"
click at [755, 590] on div "Package 1 Your Packaging Type * Material used to package goods Envelope Large B…" at bounding box center [686, 585] width 1358 height 288
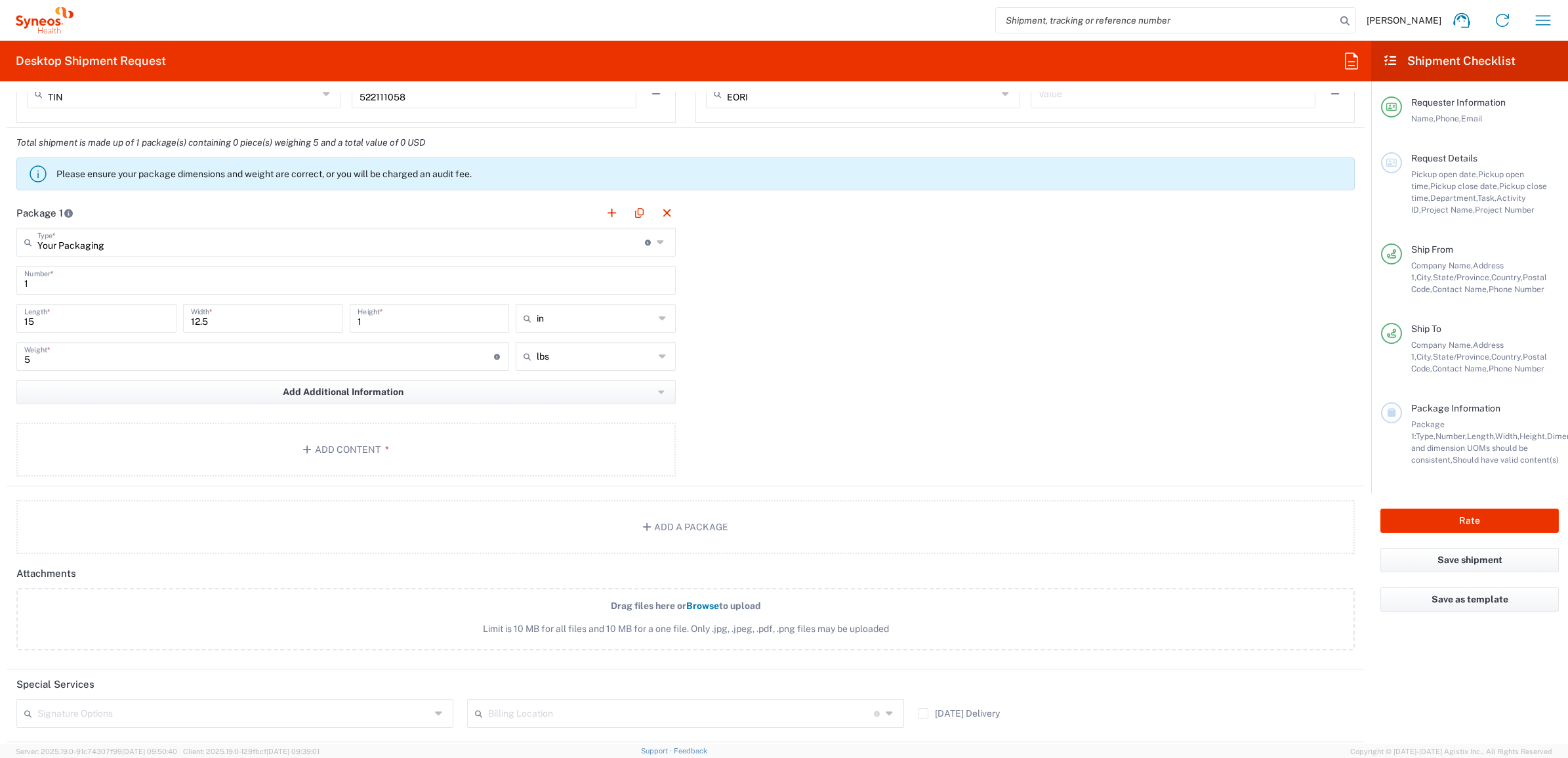
scroll to position [1066, 0]
click at [314, 437] on button "Add Content *" at bounding box center [346, 446] width 660 height 54
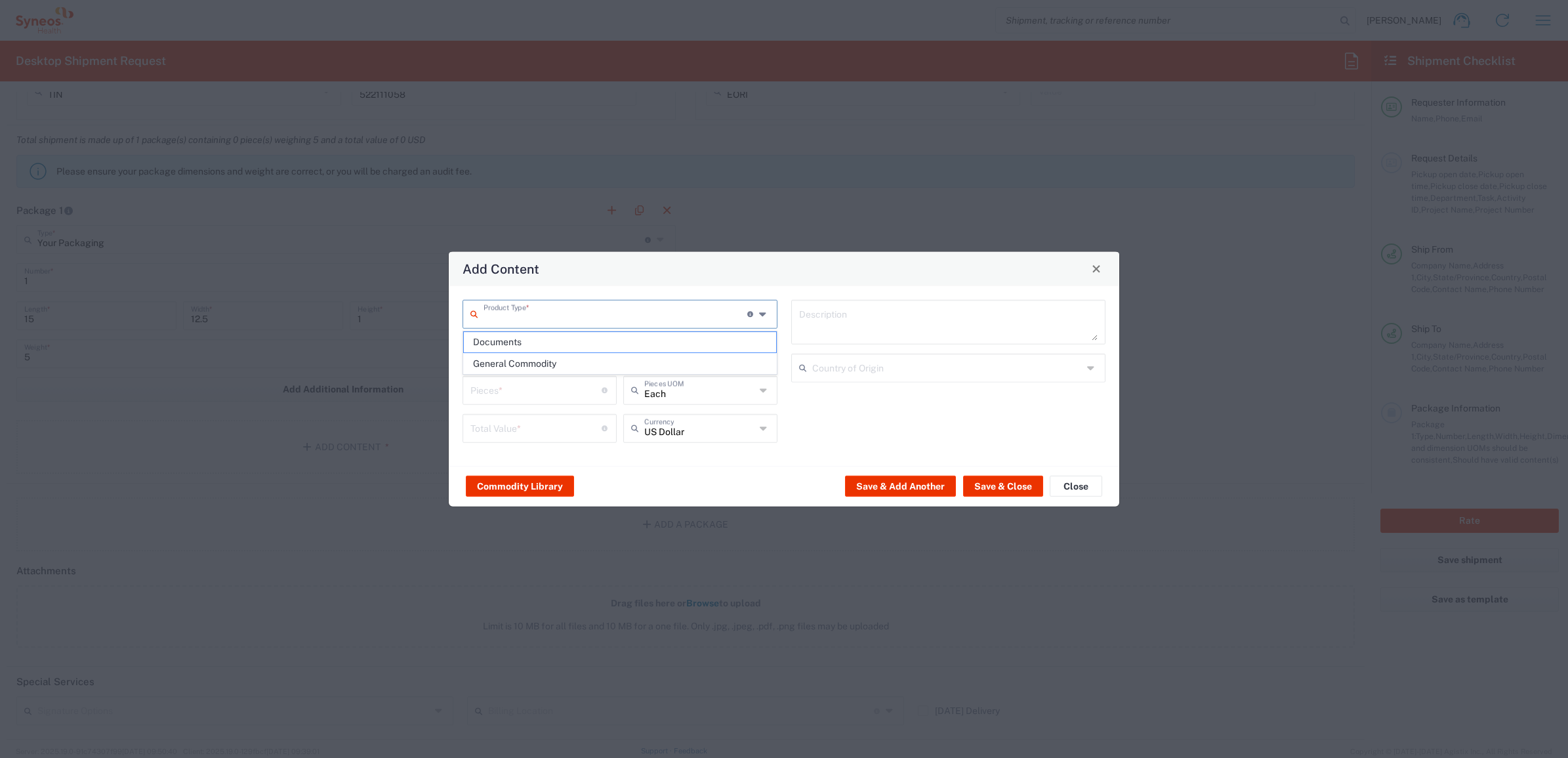
click at [534, 318] on input "text" at bounding box center [616, 313] width 264 height 23
click at [527, 362] on span "General Commodity" at bounding box center [620, 364] width 312 height 20
type input "General Commodity"
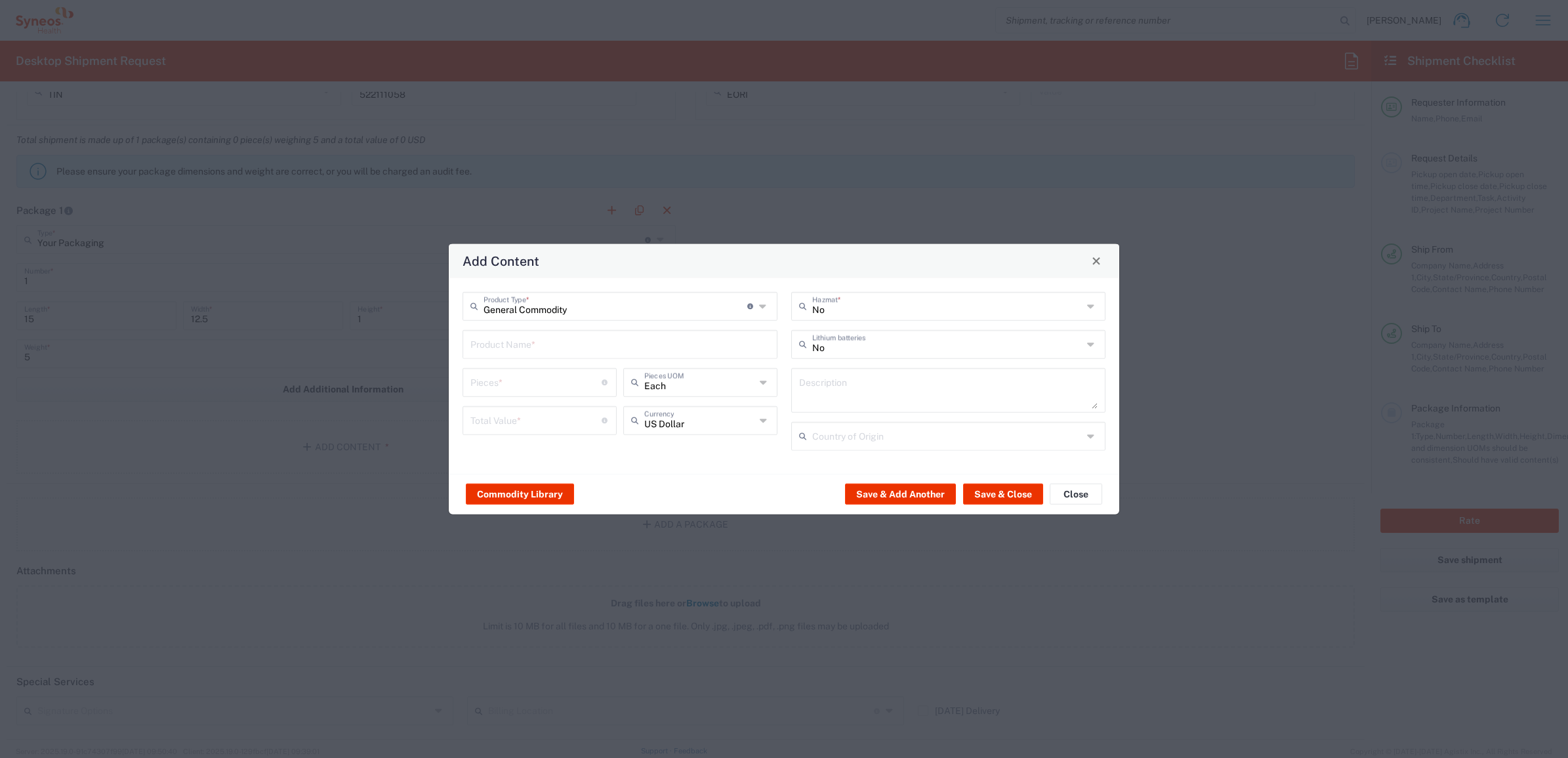
click at [525, 349] on input "text" at bounding box center [620, 343] width 299 height 23
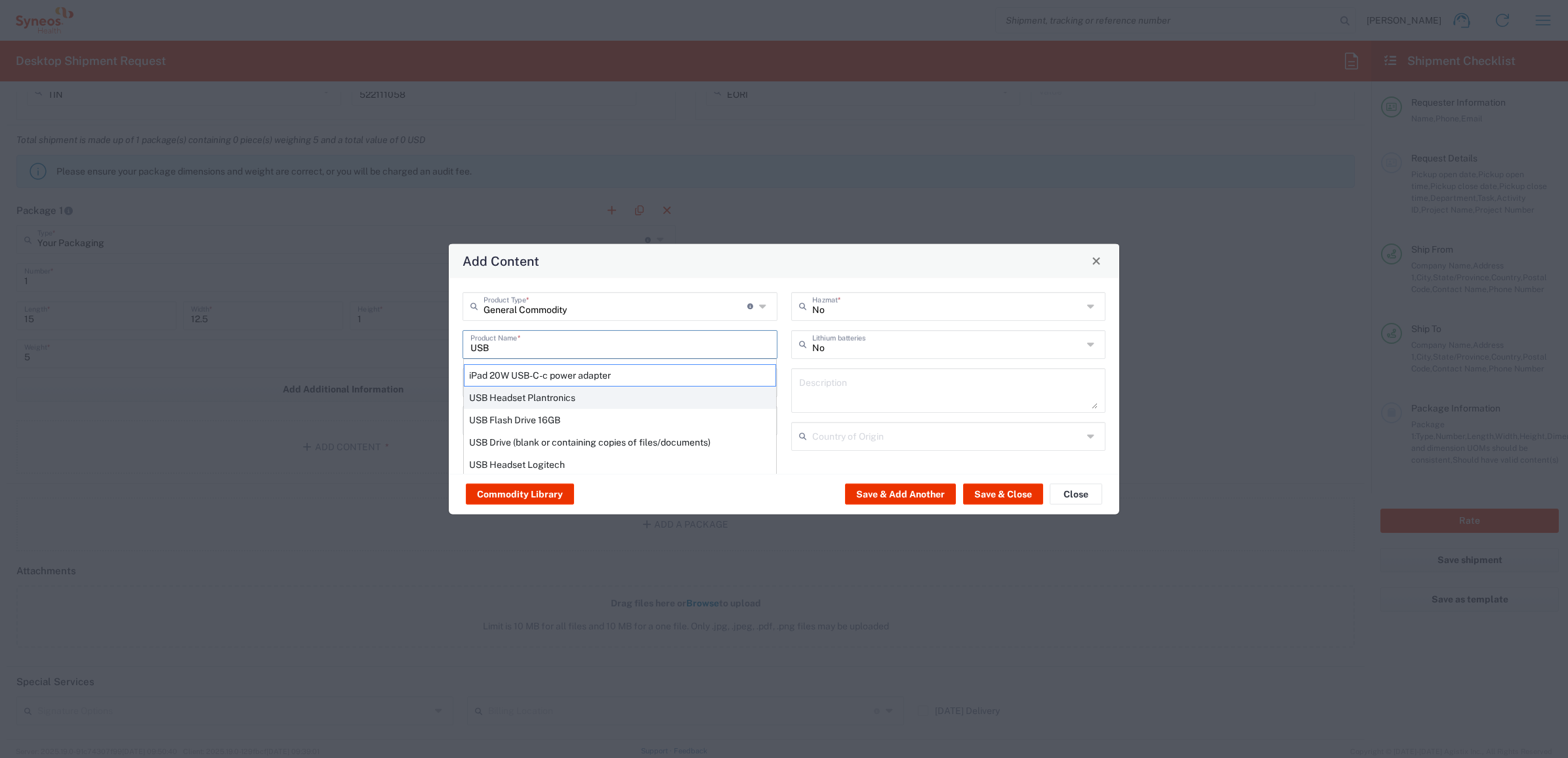
click at [529, 395] on div "USB Headset Plantronics" at bounding box center [620, 397] width 312 height 23
type input "USB Headset Plantronics"
type input "1"
type textarea "USB Headset"
type input "[GEOGRAPHIC_DATA]"
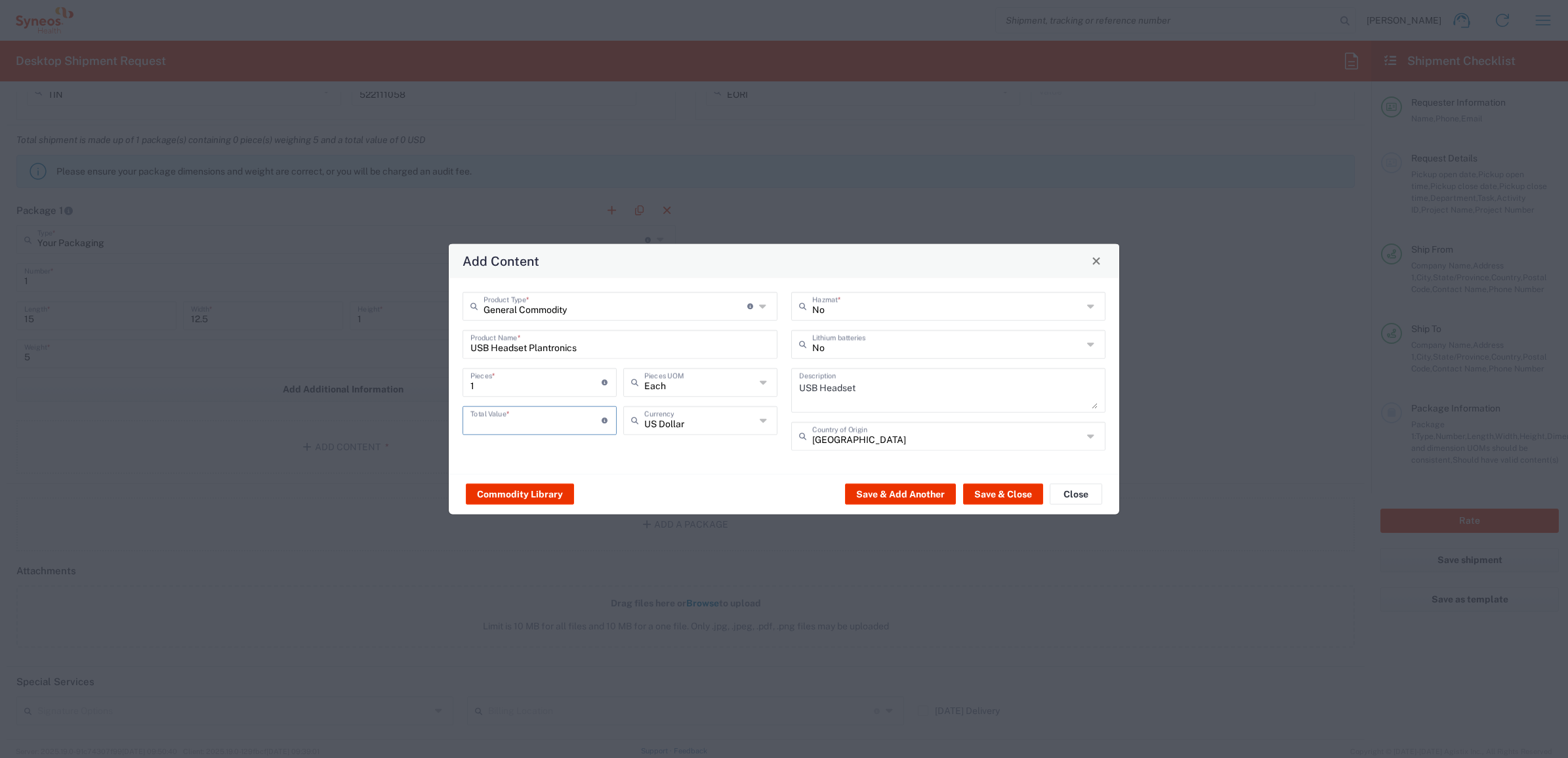
click at [503, 415] on input "number" at bounding box center [535, 419] width 131 height 23
type input "50"
click at [686, 467] on div "General Commodity Product Type * Document: Paper document generated internally …" at bounding box center [784, 375] width 671 height 195
drag, startPoint x: 1011, startPoint y: 489, endPoint x: 1023, endPoint y: 504, distance: 19.2
click at [1011, 489] on button "Save & Close" at bounding box center [1003, 494] width 80 height 21
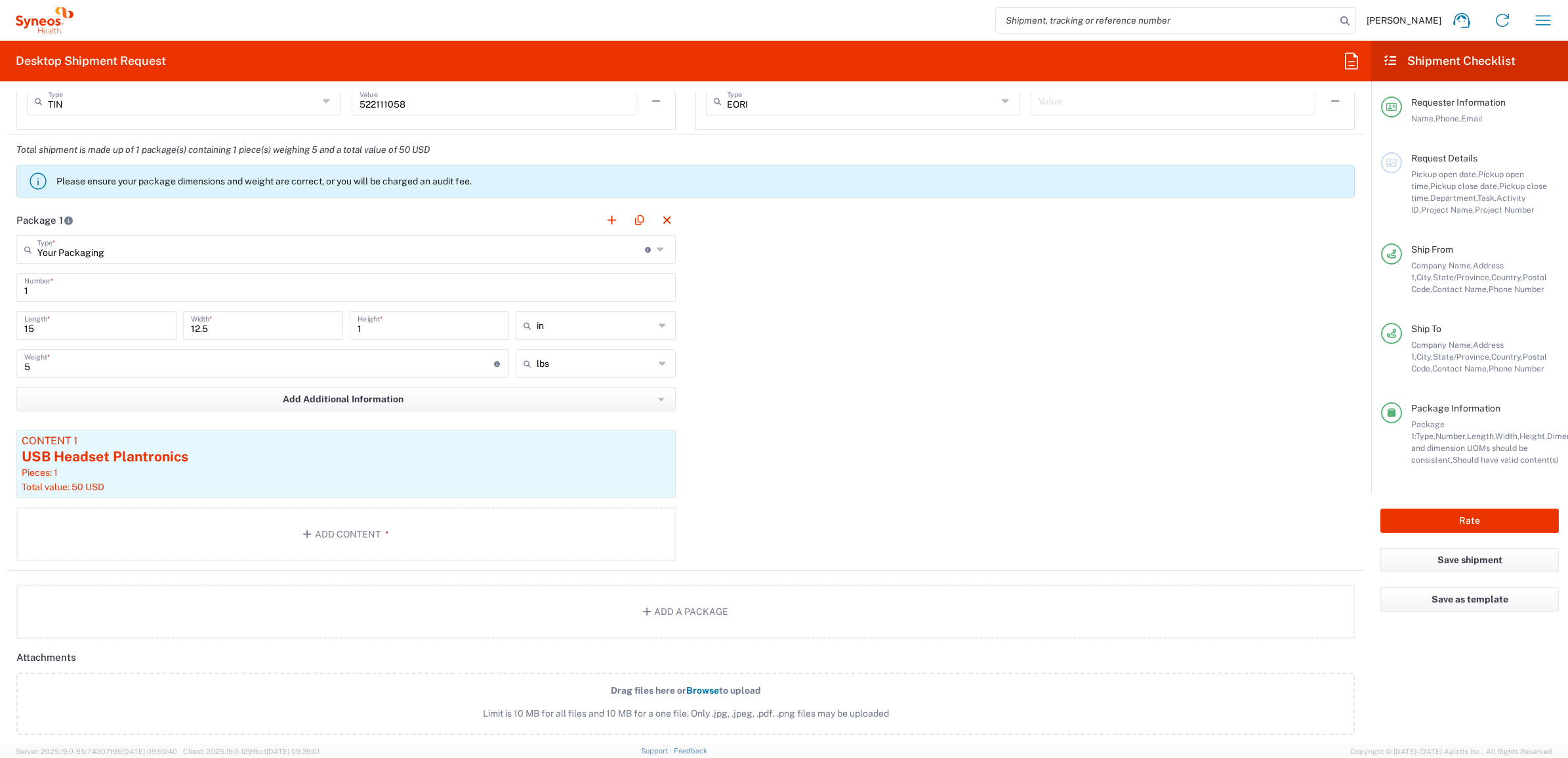
scroll to position [984, 0]
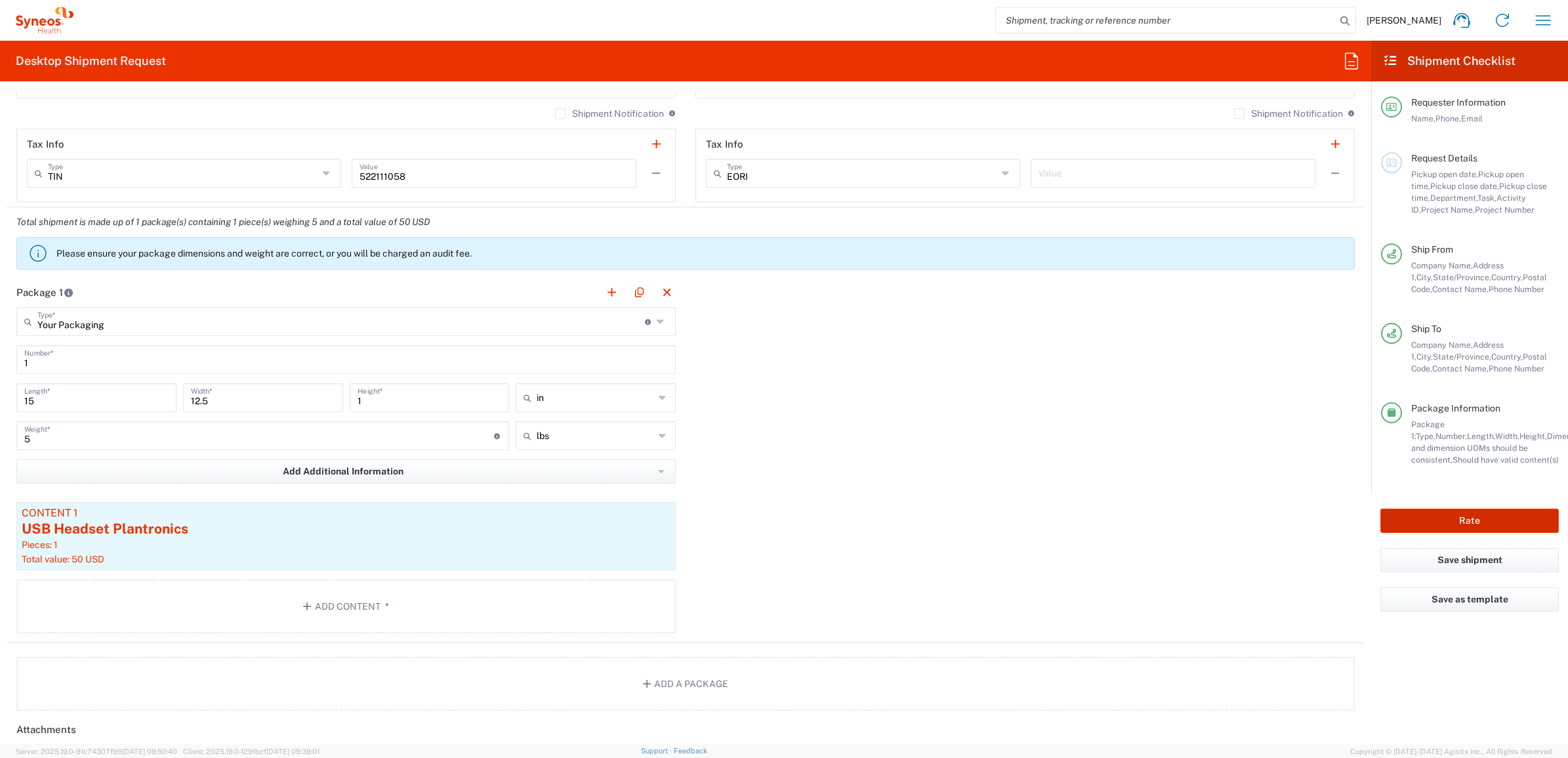
drag, startPoint x: 1431, startPoint y: 525, endPoint x: 1407, endPoint y: 522, distance: 24.2
click at [1431, 525] on button "Rate" at bounding box center [1470, 520] width 178 height 24
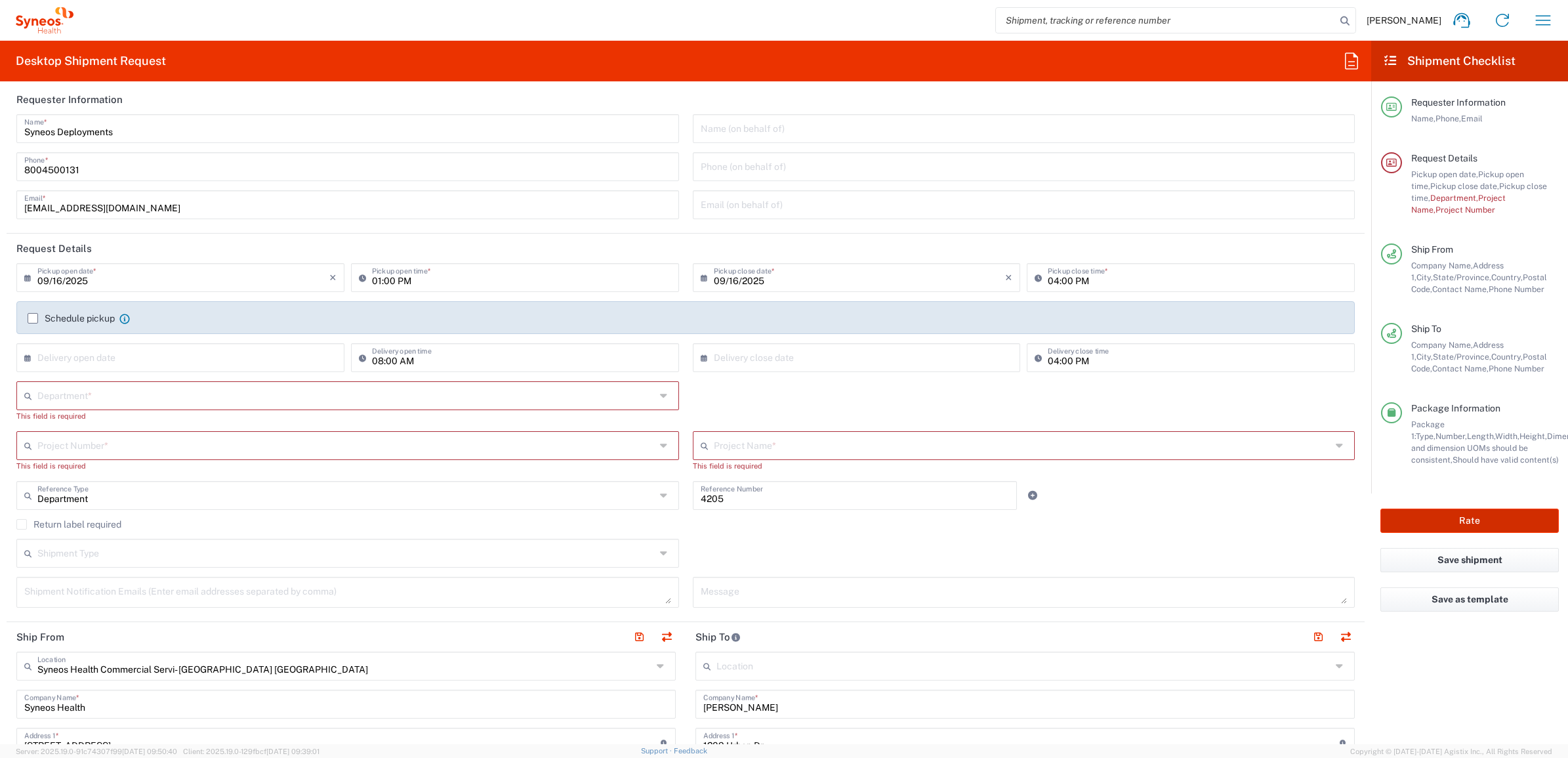
scroll to position [0, 0]
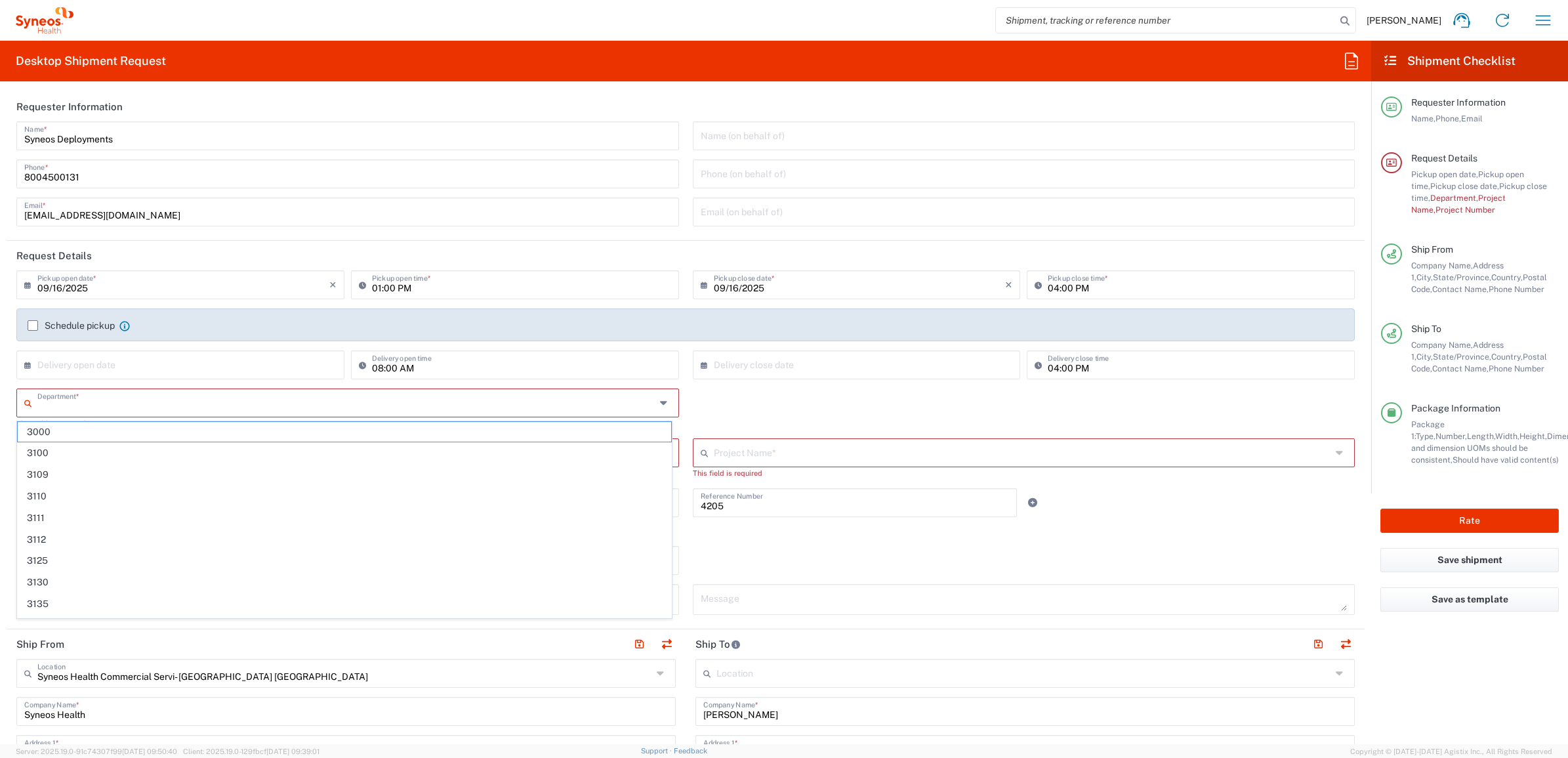
click at [236, 402] on input "text" at bounding box center [346, 402] width 618 height 23
click at [115, 399] on input "text" at bounding box center [346, 402] width 618 height 23
type input "5"
click at [770, 410] on div "Department * 3000 3100 3109 3110 3111 3112 3125 3130 3135 3136 3150 3155 3165 3…" at bounding box center [686, 414] width 1352 height 50
click at [545, 447] on input "text" at bounding box center [346, 452] width 618 height 23
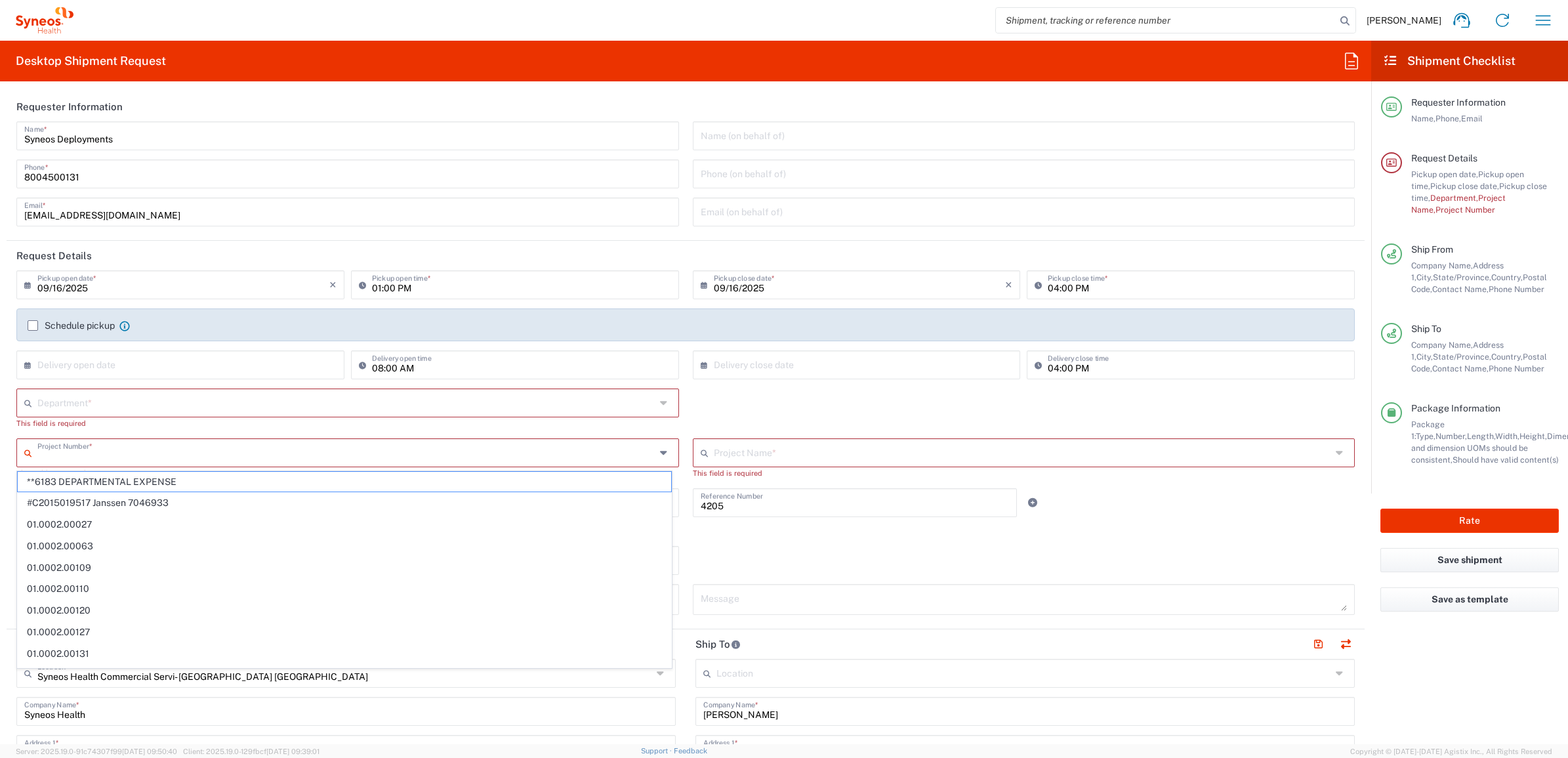
click at [384, 401] on input "text" at bounding box center [346, 402] width 618 height 23
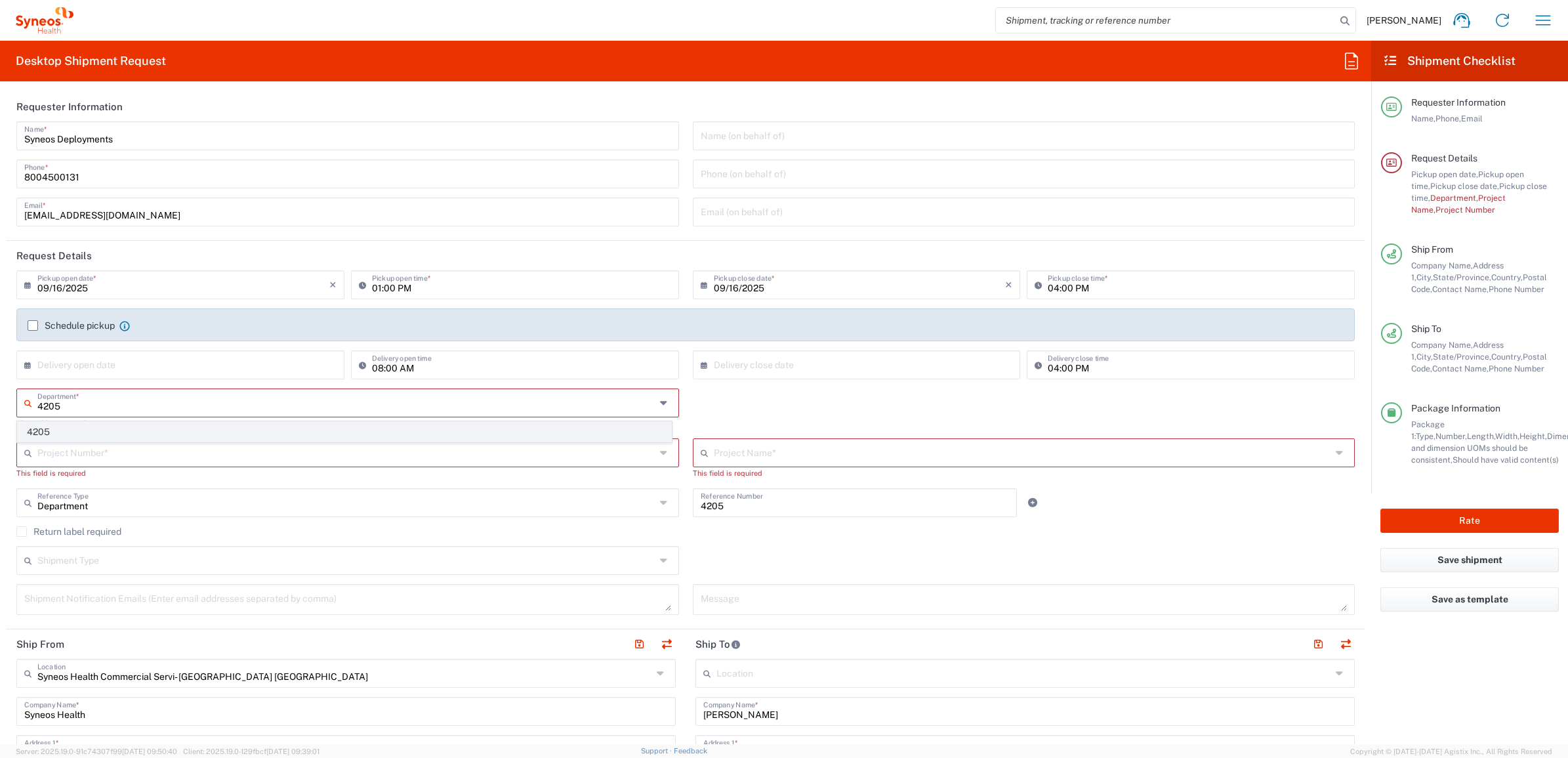
type input "4205"
click at [376, 432] on span "4205" at bounding box center [344, 432] width 653 height 20
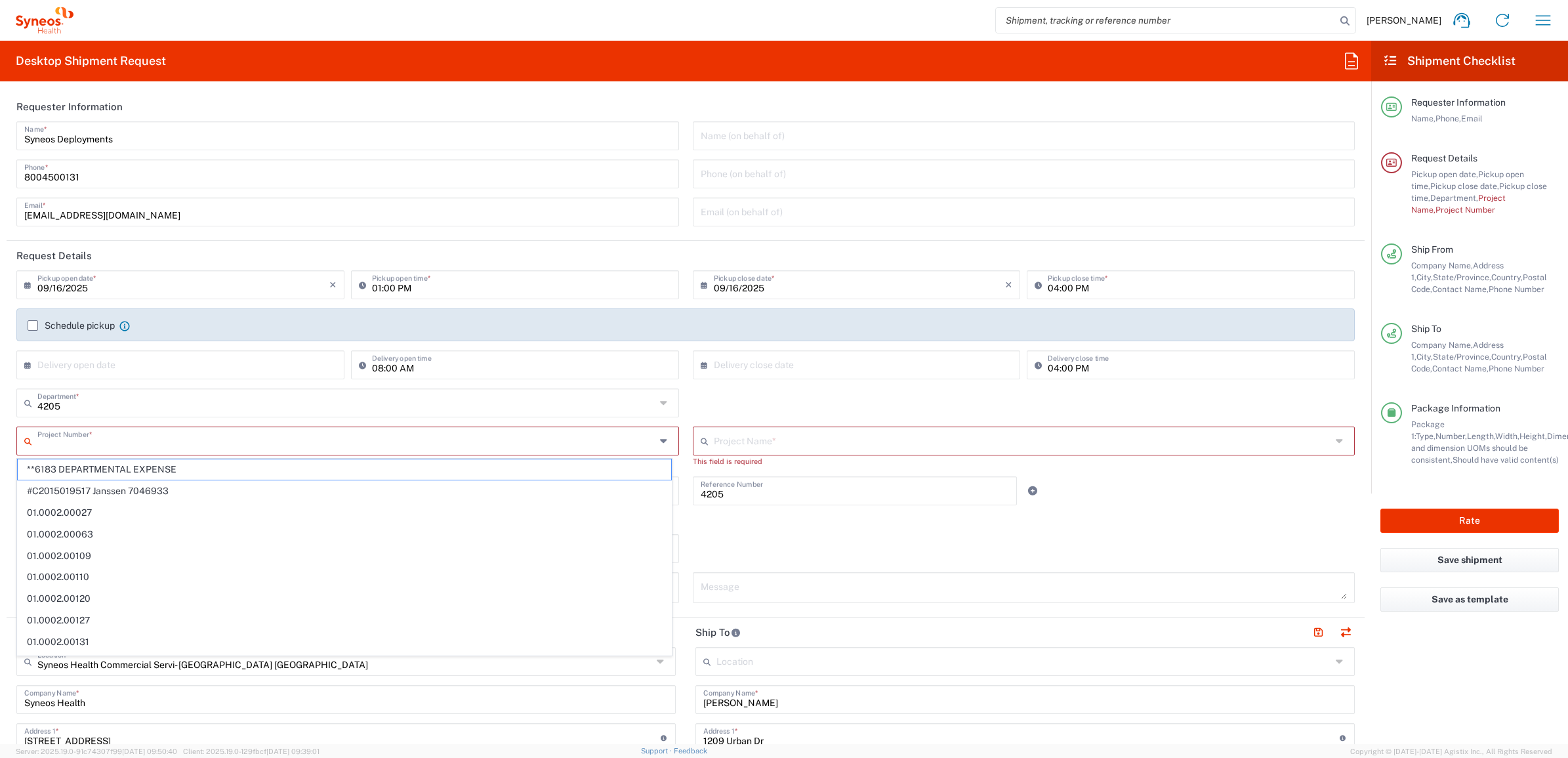
click at [404, 441] on input "text" at bounding box center [346, 440] width 618 height 23
type input "5282"
click at [359, 465] on span "5282" at bounding box center [344, 469] width 653 height 20
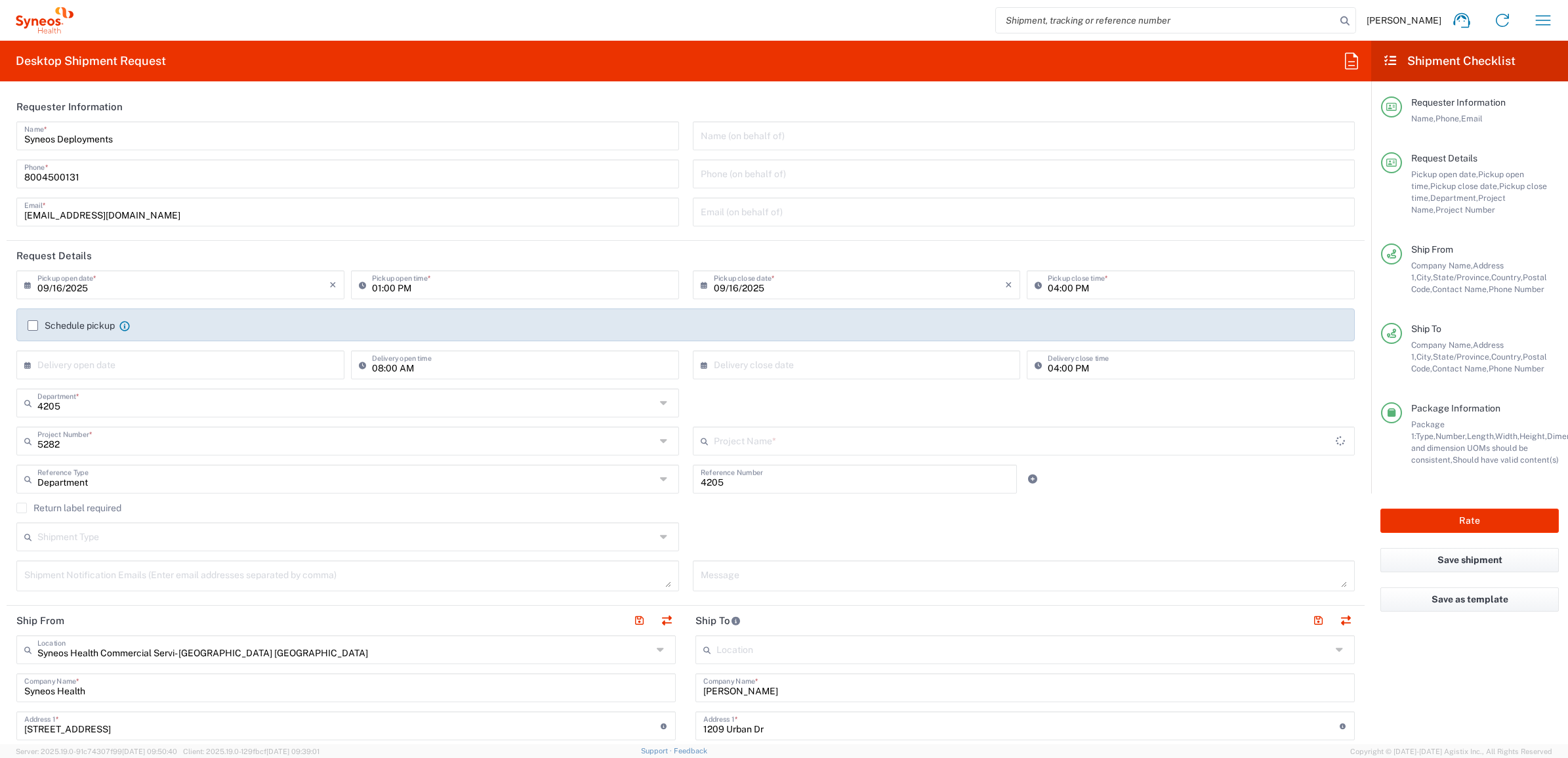
type input "EC-US-Hikma-Maxigesic-Tel"
click at [494, 485] on input "text" at bounding box center [346, 478] width 618 height 23
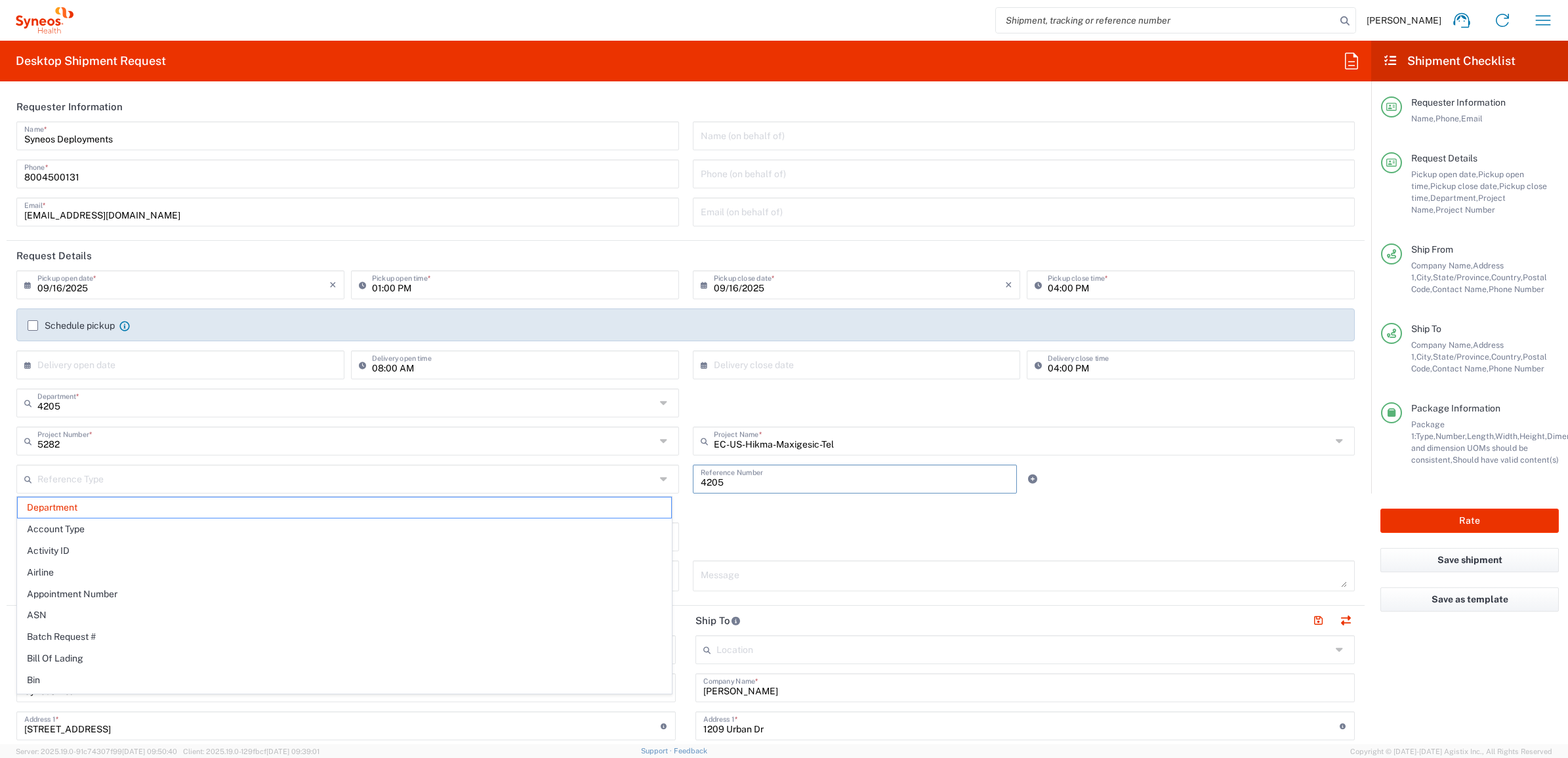
drag, startPoint x: 724, startPoint y: 476, endPoint x: 696, endPoint y: 464, distance: 30.5
click at [617, 471] on div "Reference Type Department Account Type Activity ID Airline Appointment Number A…" at bounding box center [686, 484] width 1352 height 38
type input "Department"
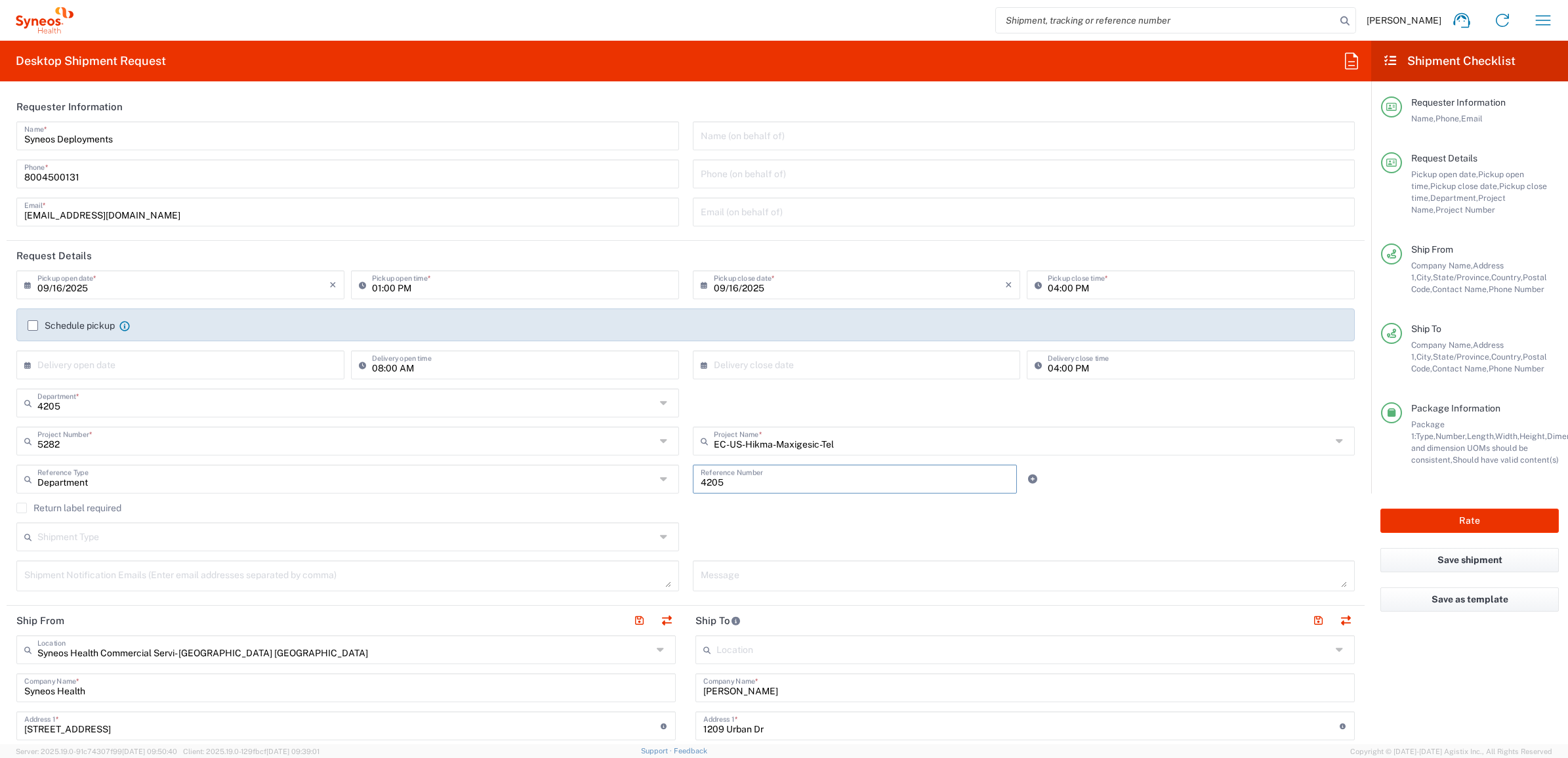
paste input "INC2650129"
type input "INC2650129"
click at [443, 477] on input "text" at bounding box center [346, 478] width 618 height 23
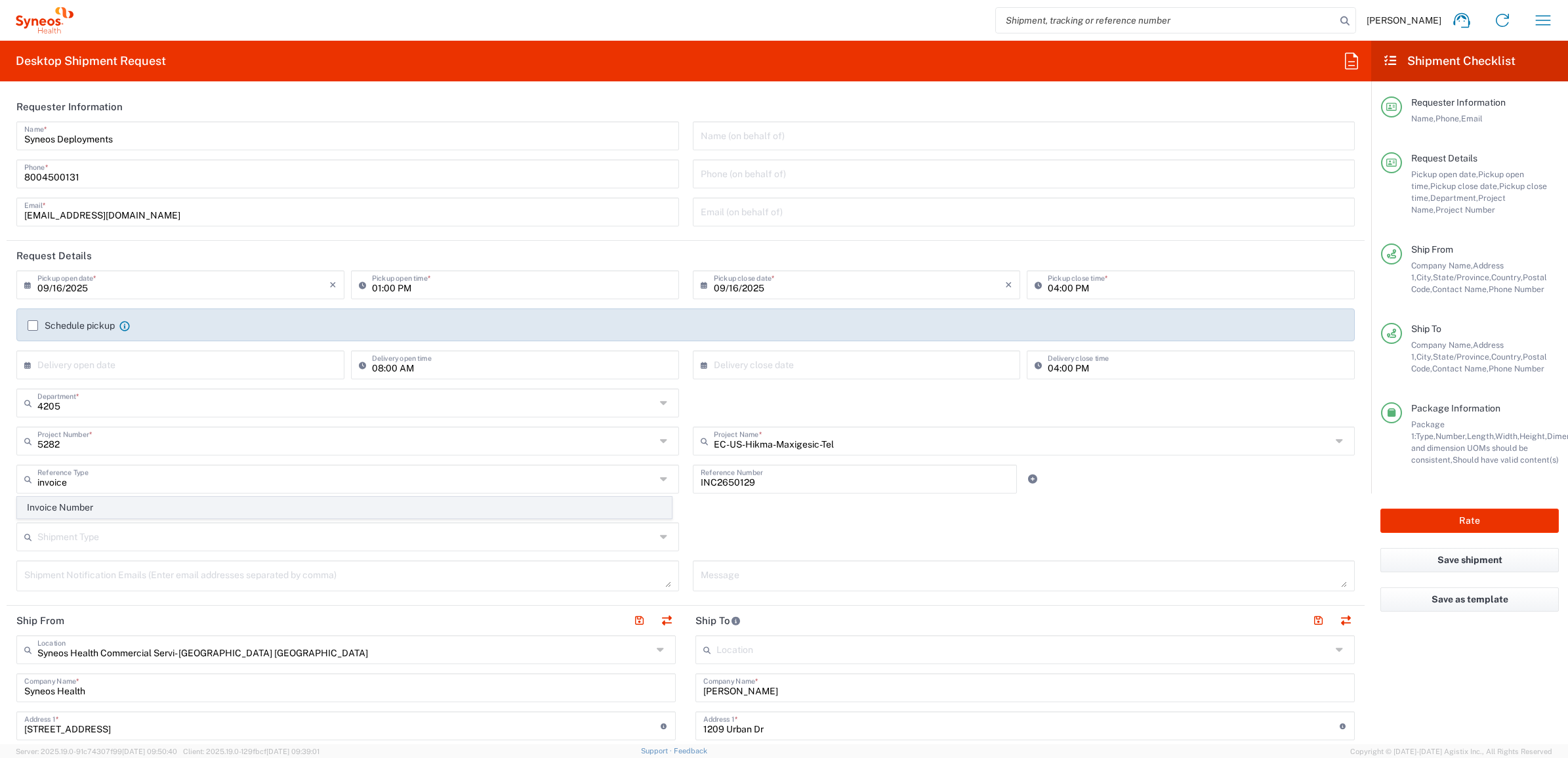
click at [431, 497] on span "Invoice Number" at bounding box center [344, 507] width 653 height 20
type input "Invoice Number"
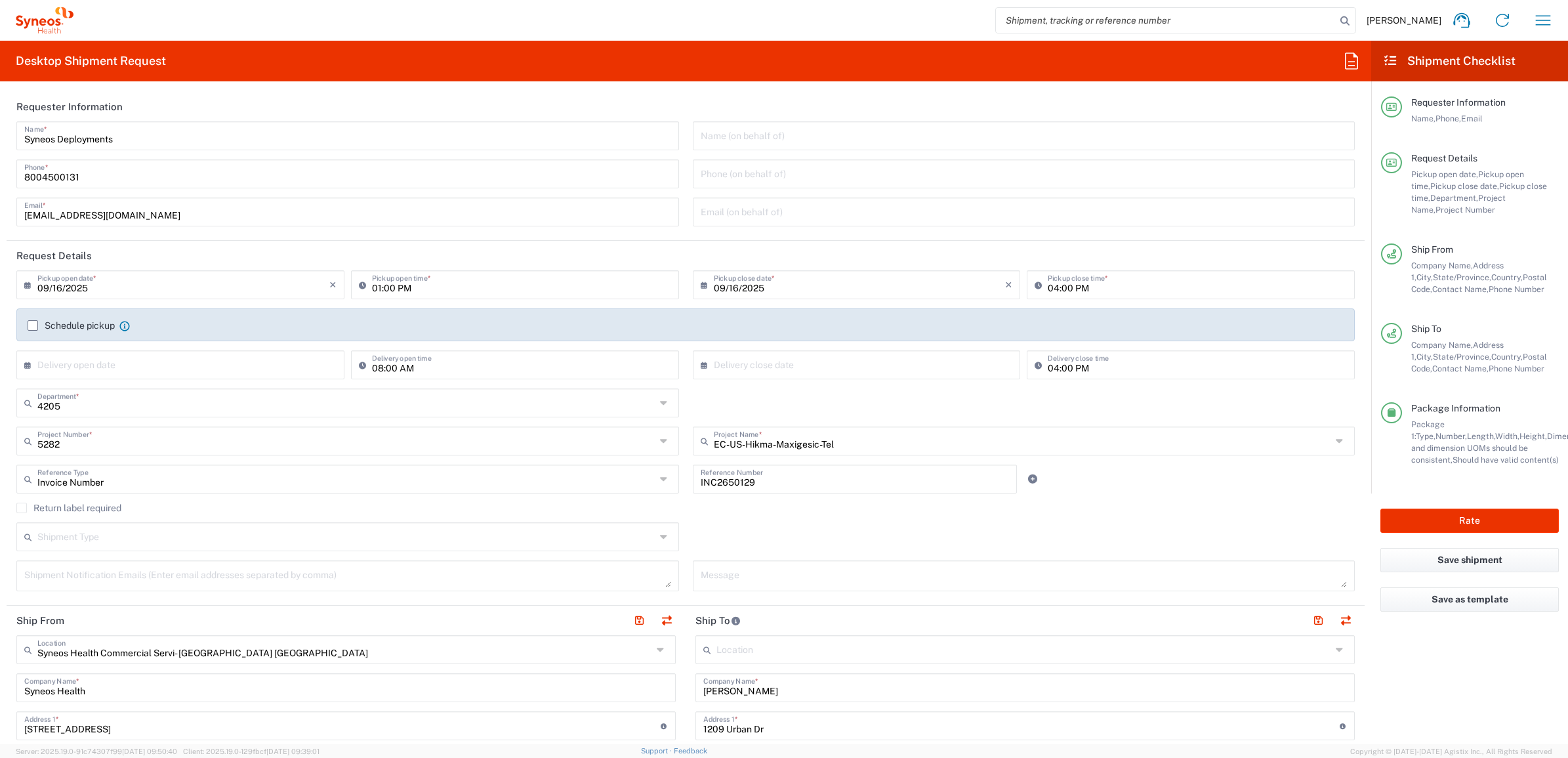
click at [684, 503] on agx-checkbox-control "Return label required" at bounding box center [686, 508] width 1339 height 11
click at [1428, 512] on button "Rate" at bounding box center [1470, 520] width 178 height 24
type input "4205"
type input "5282"
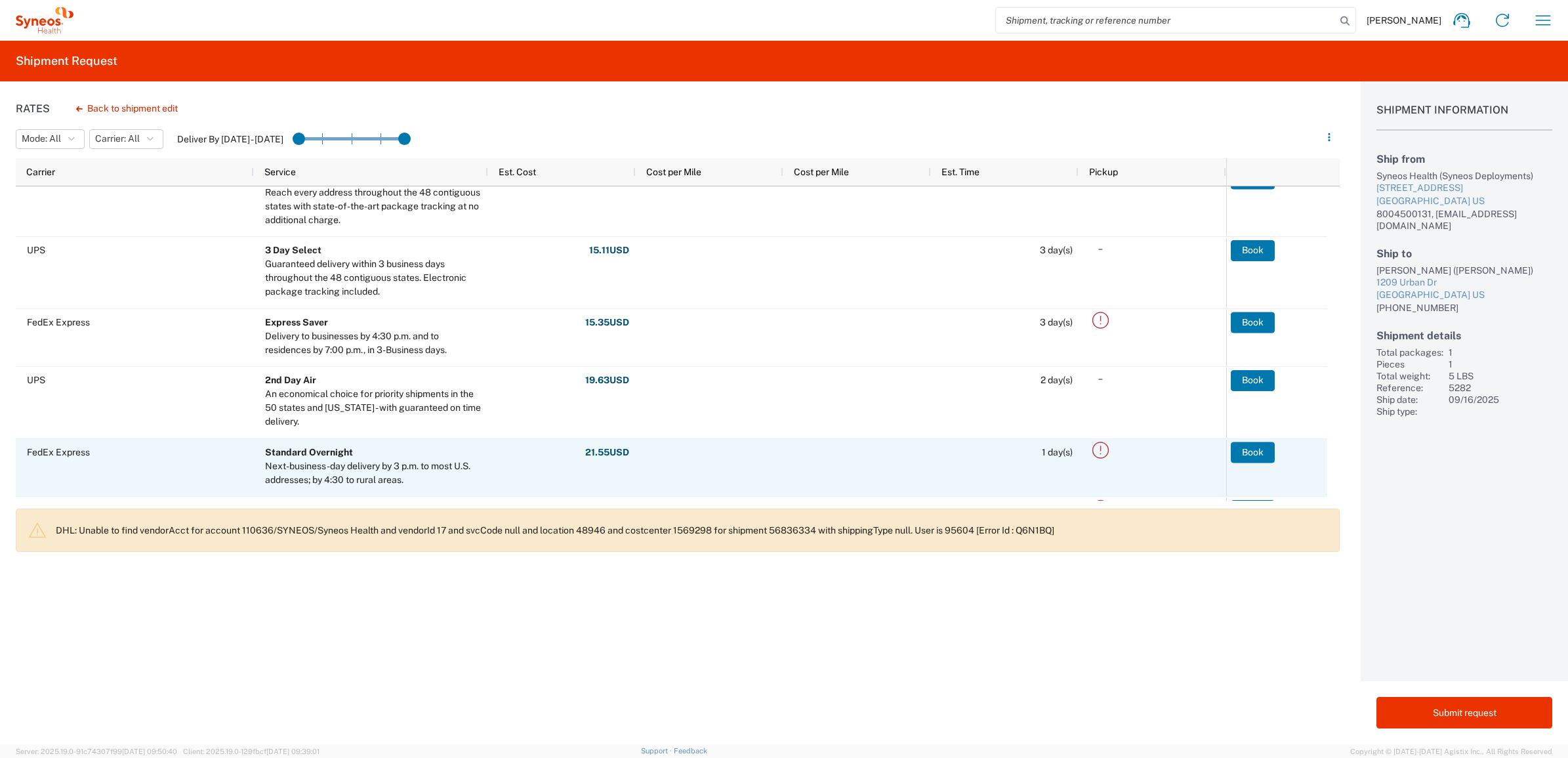
scroll to position [328, 0]
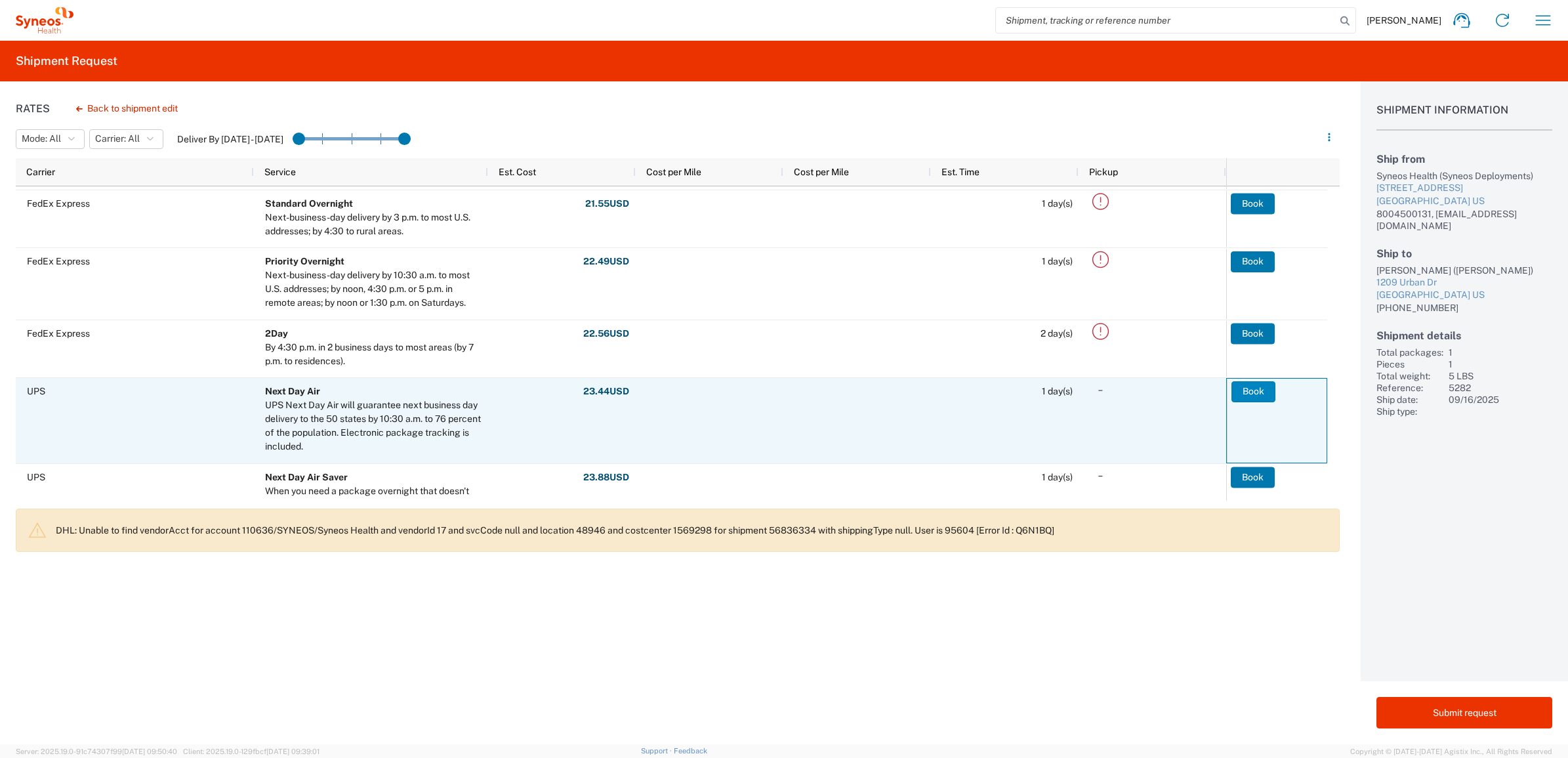
click at [1244, 391] on button "Book" at bounding box center [1253, 391] width 44 height 21
